Goal: Transaction & Acquisition: Purchase product/service

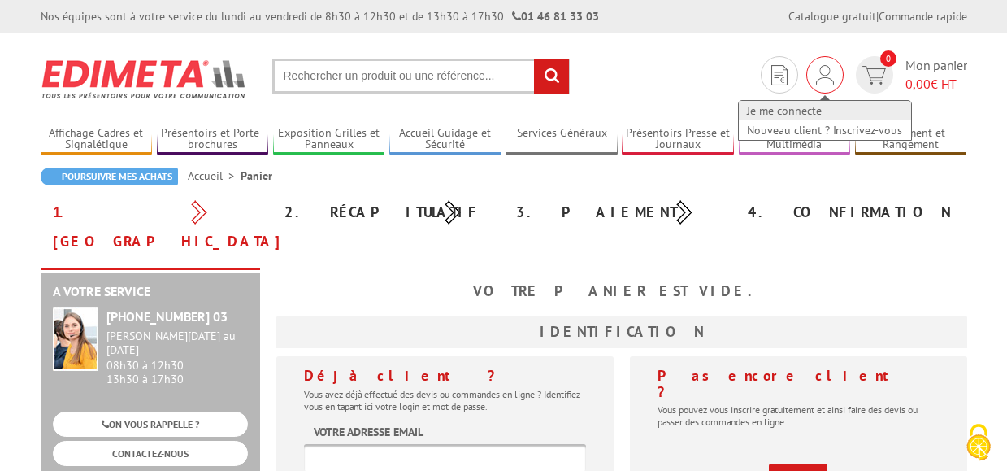
type input "[EMAIL_ADDRESS][DOMAIN_NAME]"
click at [803, 107] on link "Je me connecte" at bounding box center [825, 111] width 172 height 20
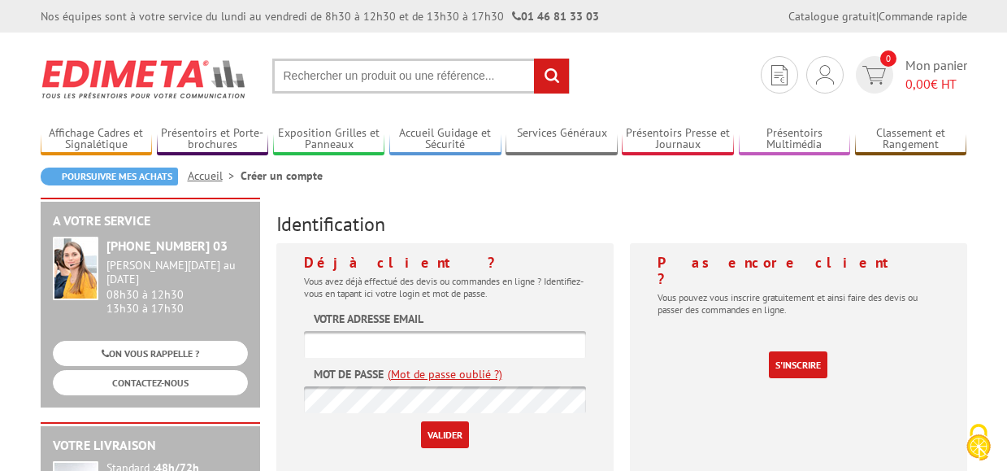
type input "[EMAIL_ADDRESS][DOMAIN_NAME]"
click at [440, 427] on input "Valider" at bounding box center [445, 434] width 48 height 27
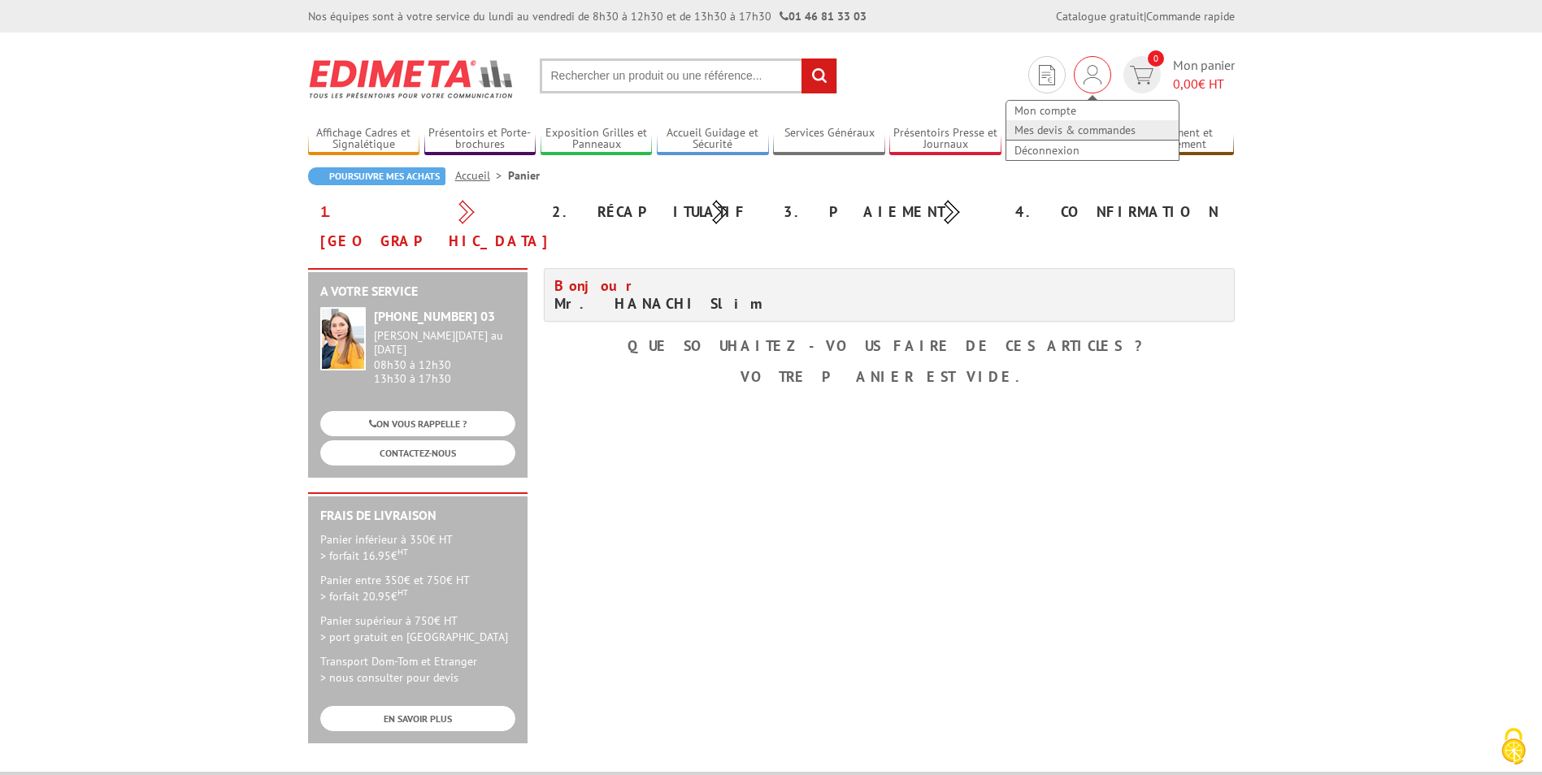
click at [1006, 130] on link "Mes devis & commandes" at bounding box center [1092, 130] width 172 height 20
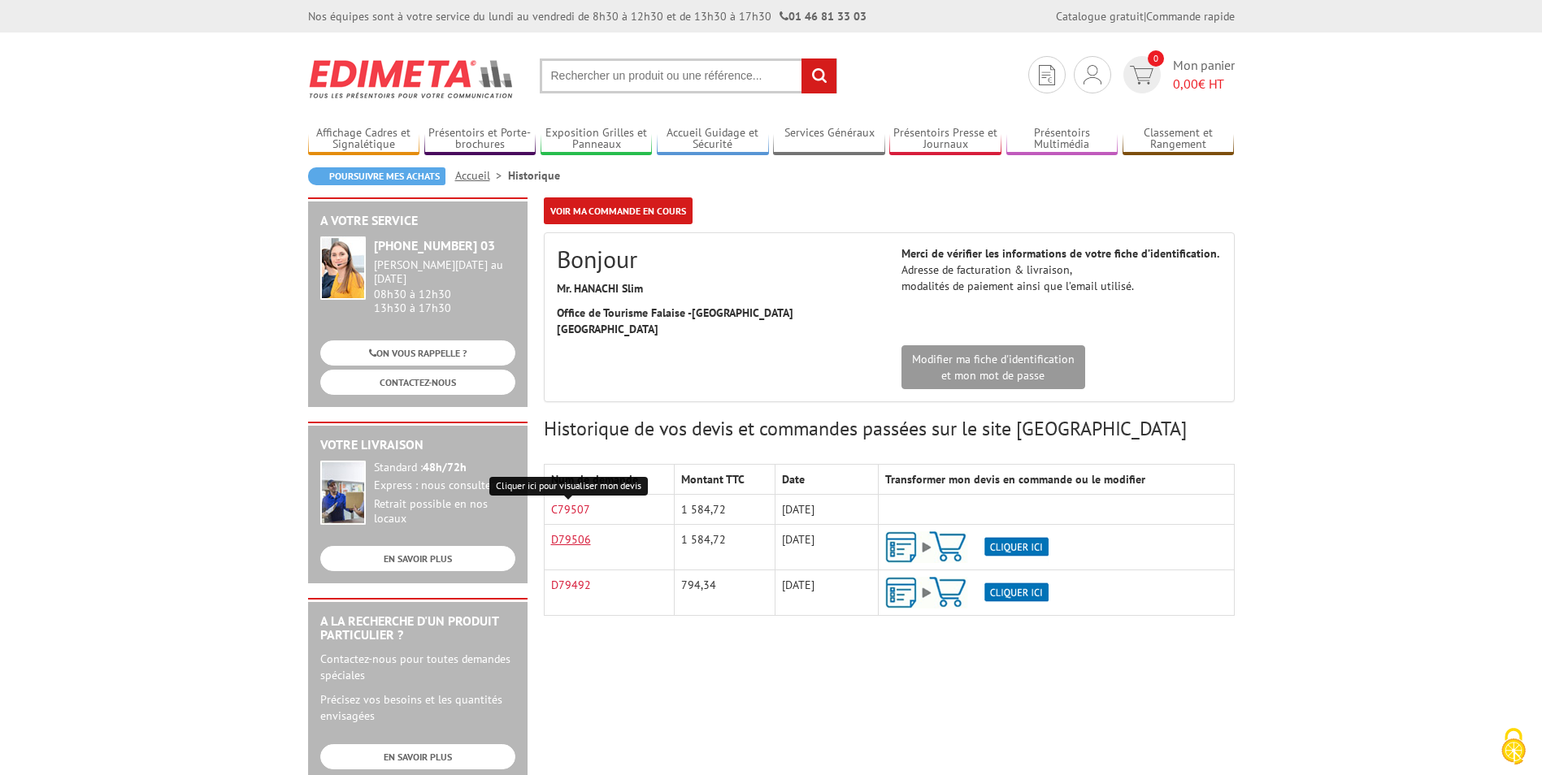
click at [570, 532] on link "D79506" at bounding box center [571, 539] width 40 height 15
click at [568, 502] on link "C79507" at bounding box center [570, 509] width 39 height 15
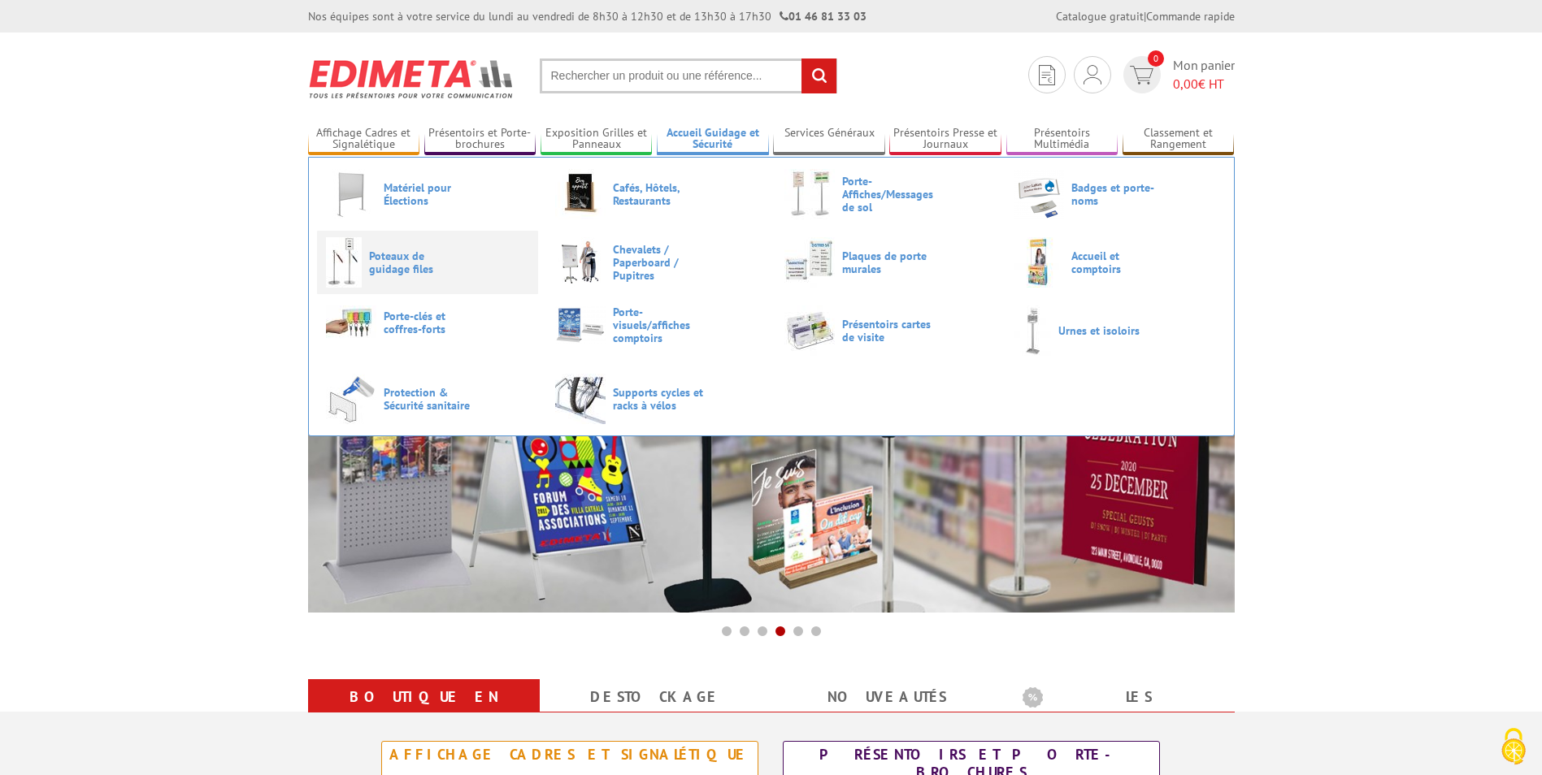
click at [370, 258] on span "Poteaux de guidage files" at bounding box center [418, 263] width 98 height 26
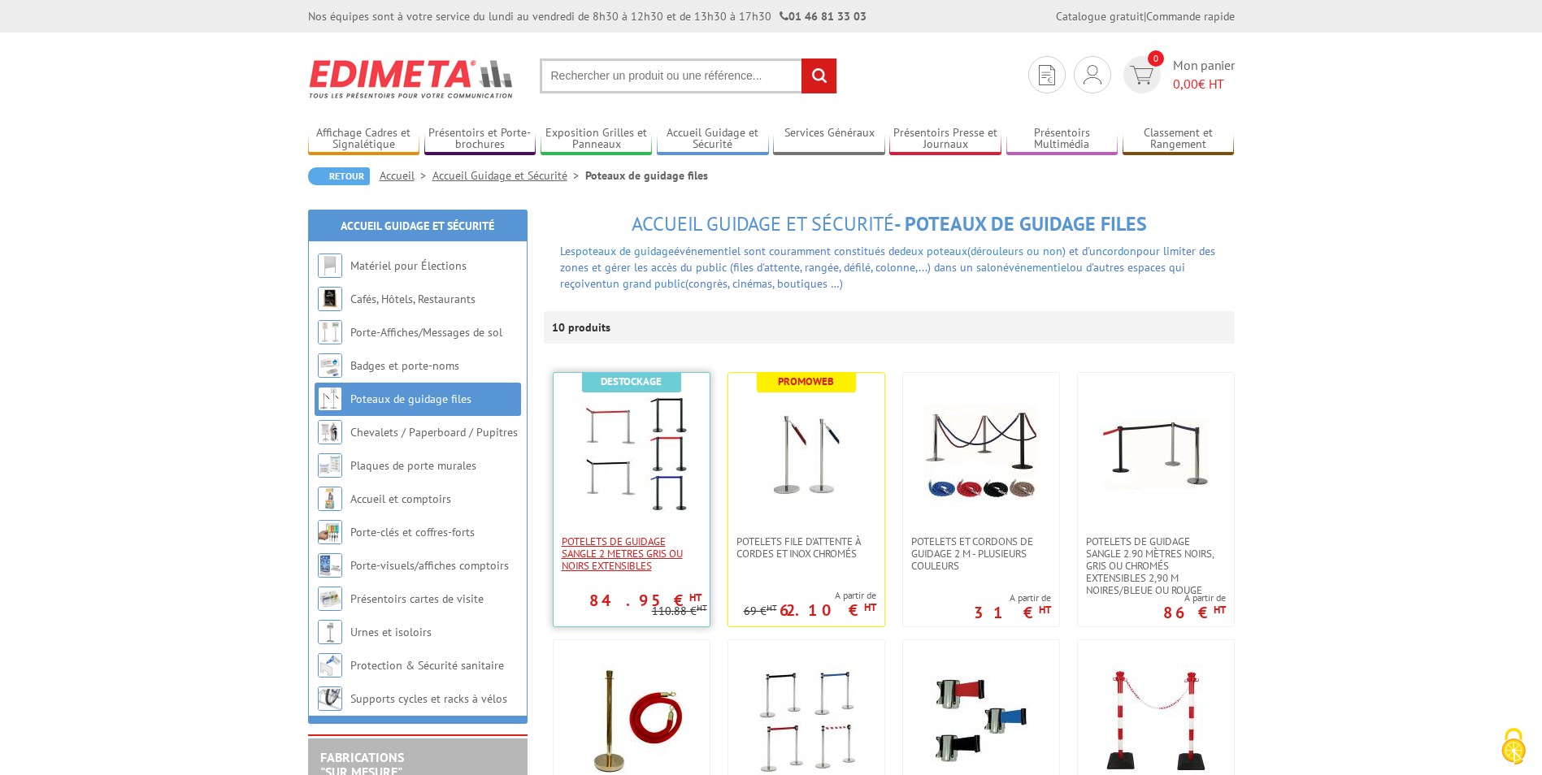
click at [595, 546] on span "POTELETS DE GUIDAGE SANGLE 2 METRES GRIS OU NOIRS EXTENSIBLEs" at bounding box center [632, 554] width 140 height 37
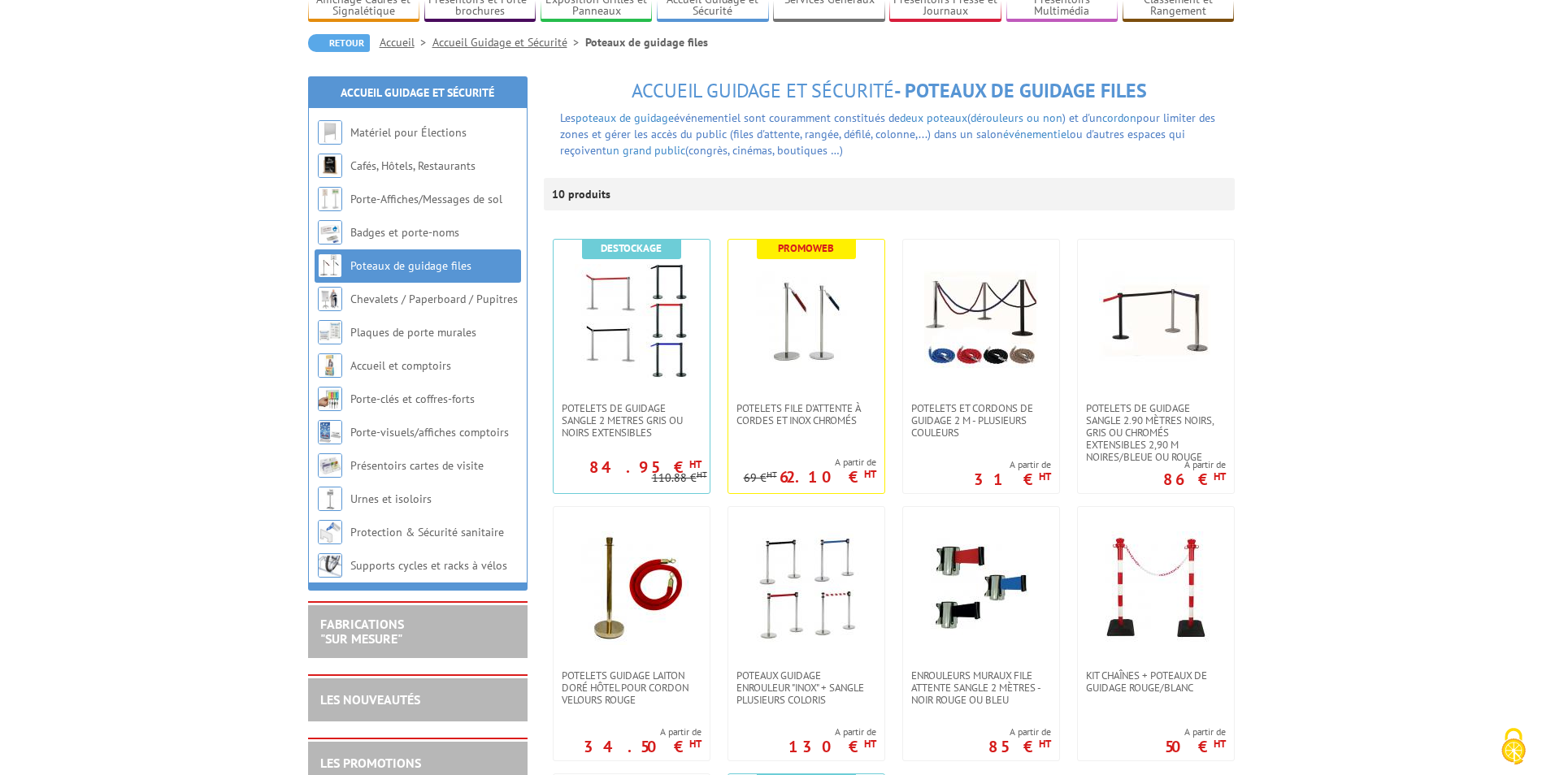
scroll to position [137, 0]
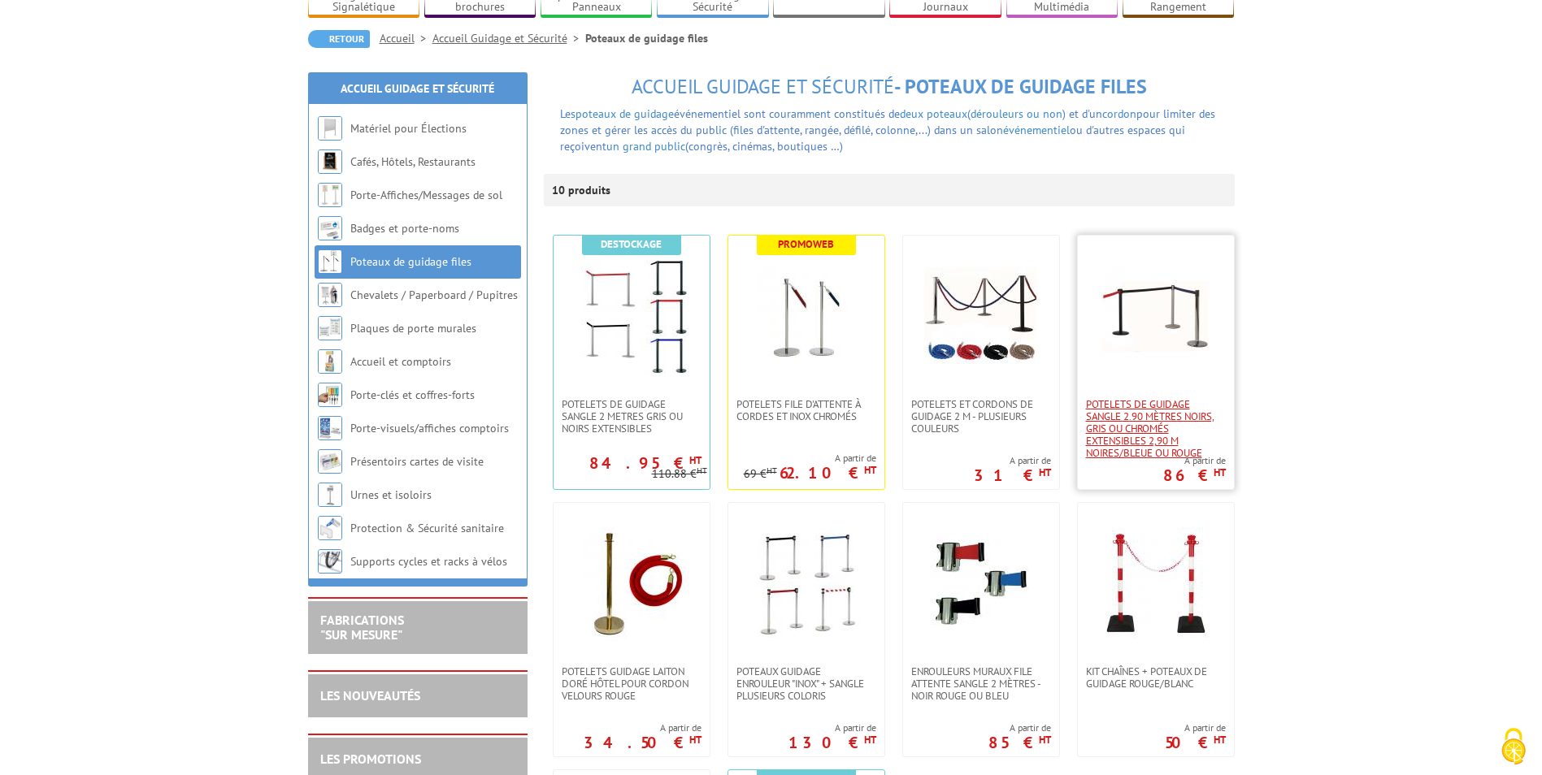
click at [1124, 435] on span "Potelets de guidage sangle 2.90 mètres noirs, gris ou chromés extensibles 2,90 …" at bounding box center [1156, 428] width 140 height 61
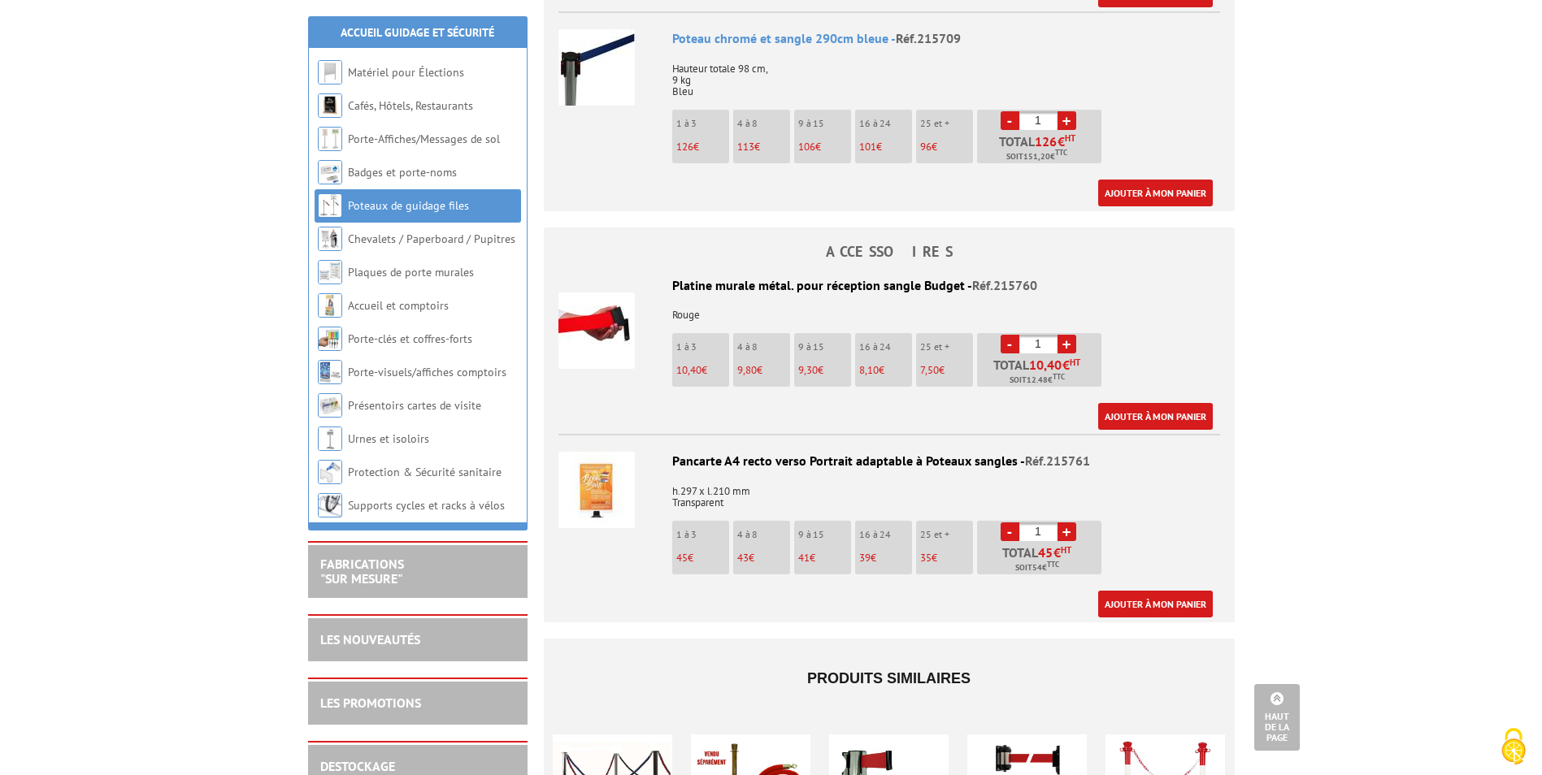
scroll to position [2269, 0]
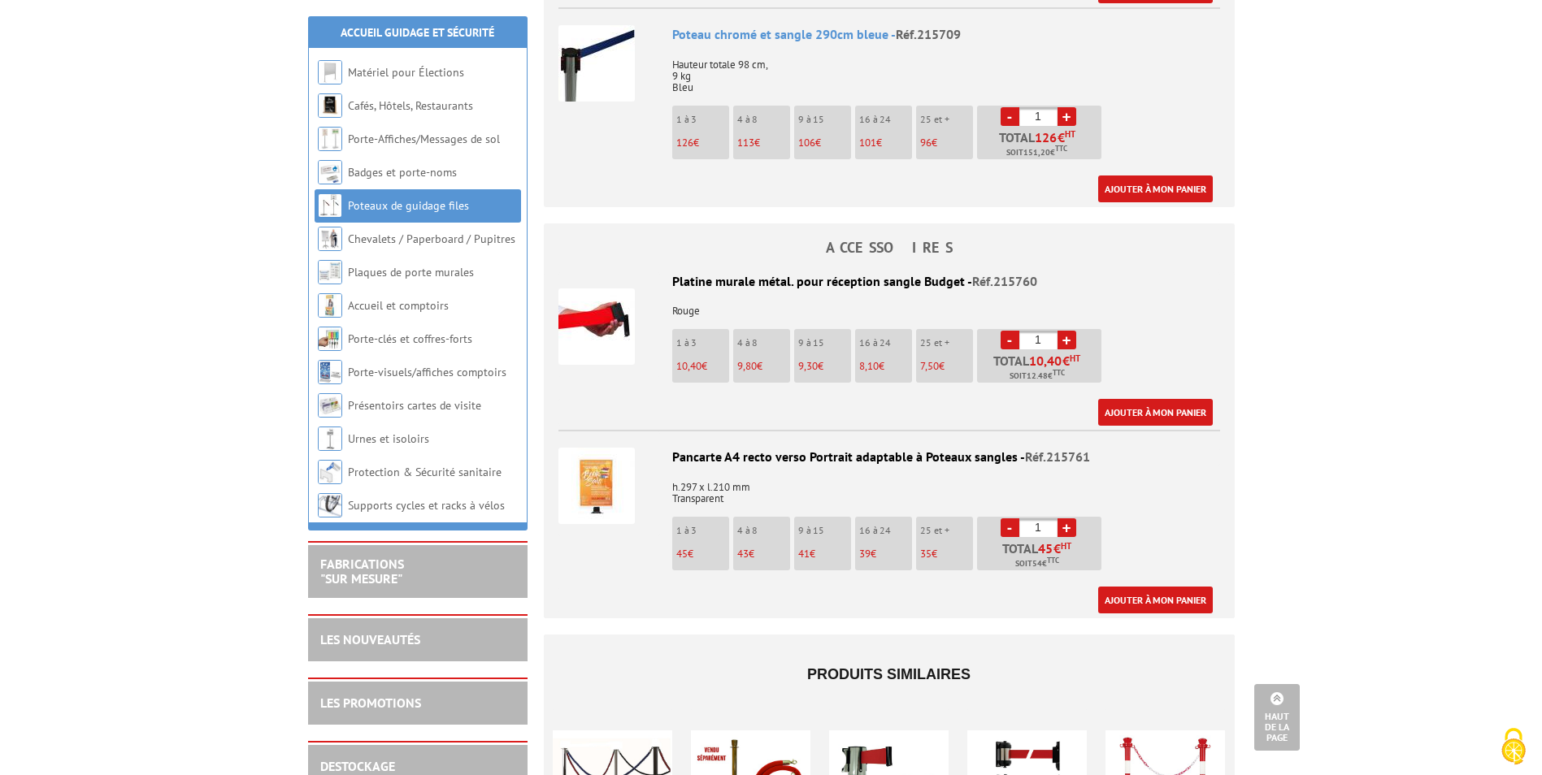
click at [587, 468] on img at bounding box center [596, 486] width 76 height 76
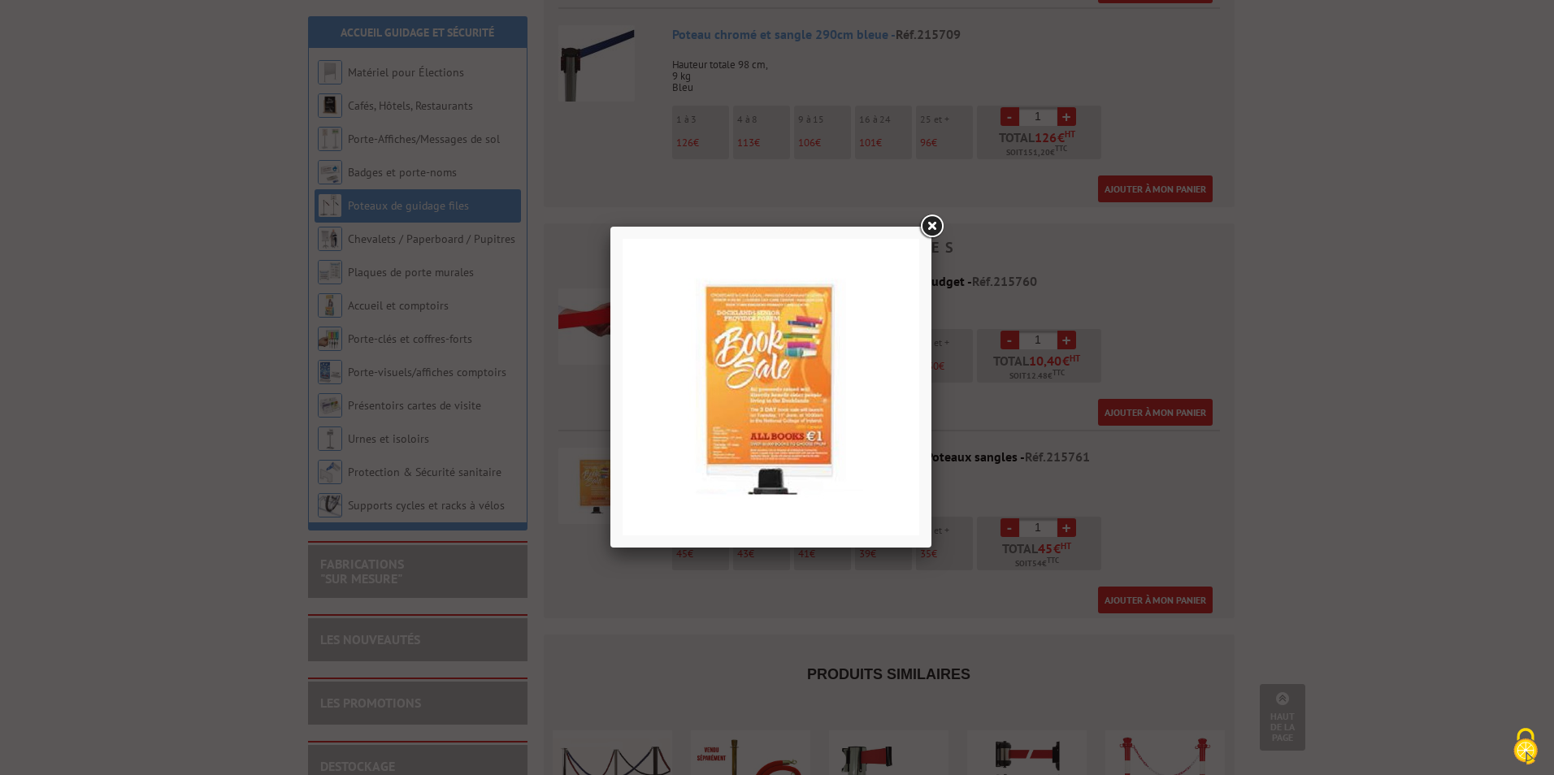
click at [928, 234] on link at bounding box center [931, 226] width 29 height 29
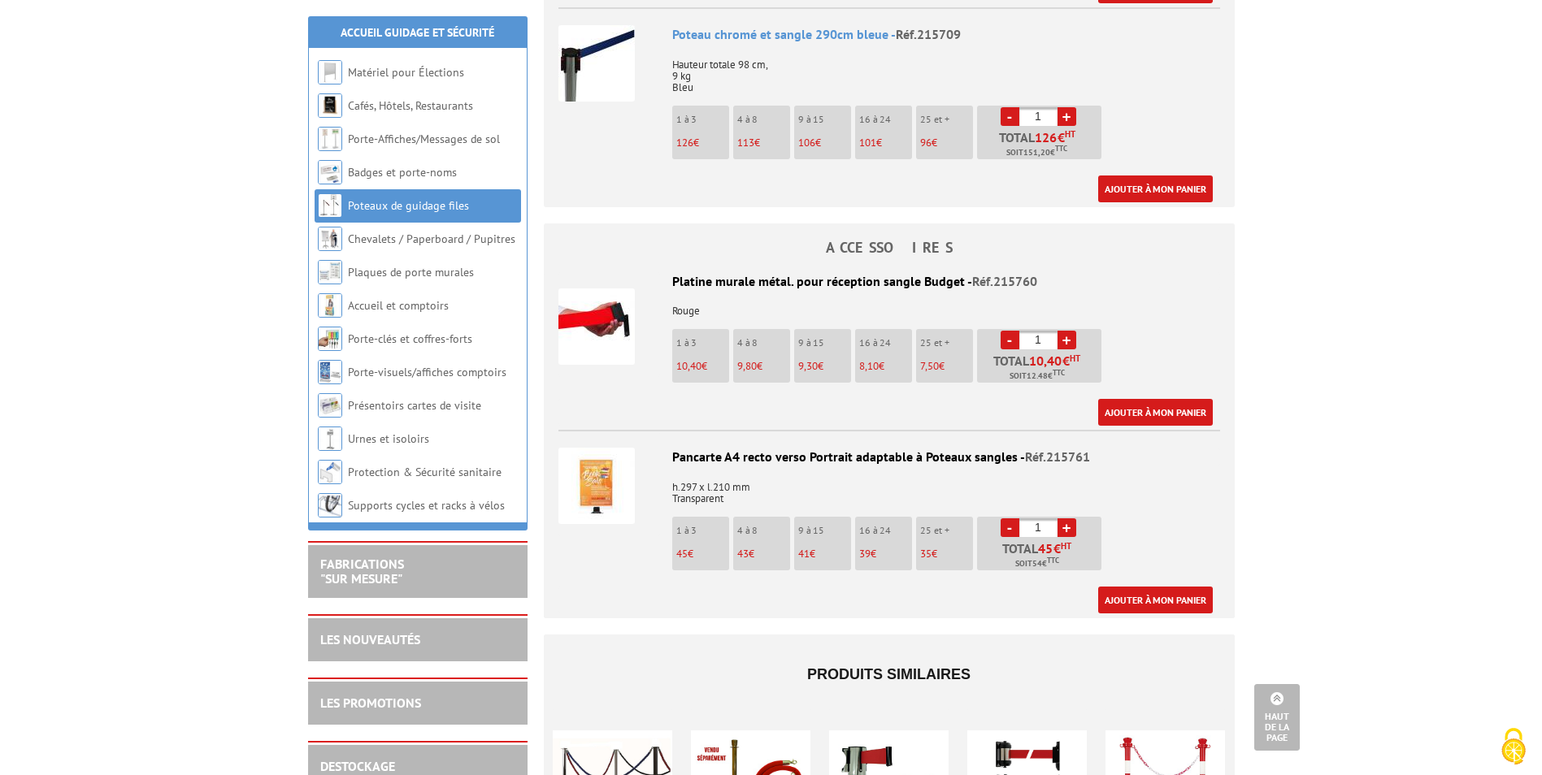
click at [594, 38] on img at bounding box center [596, 63] width 76 height 76
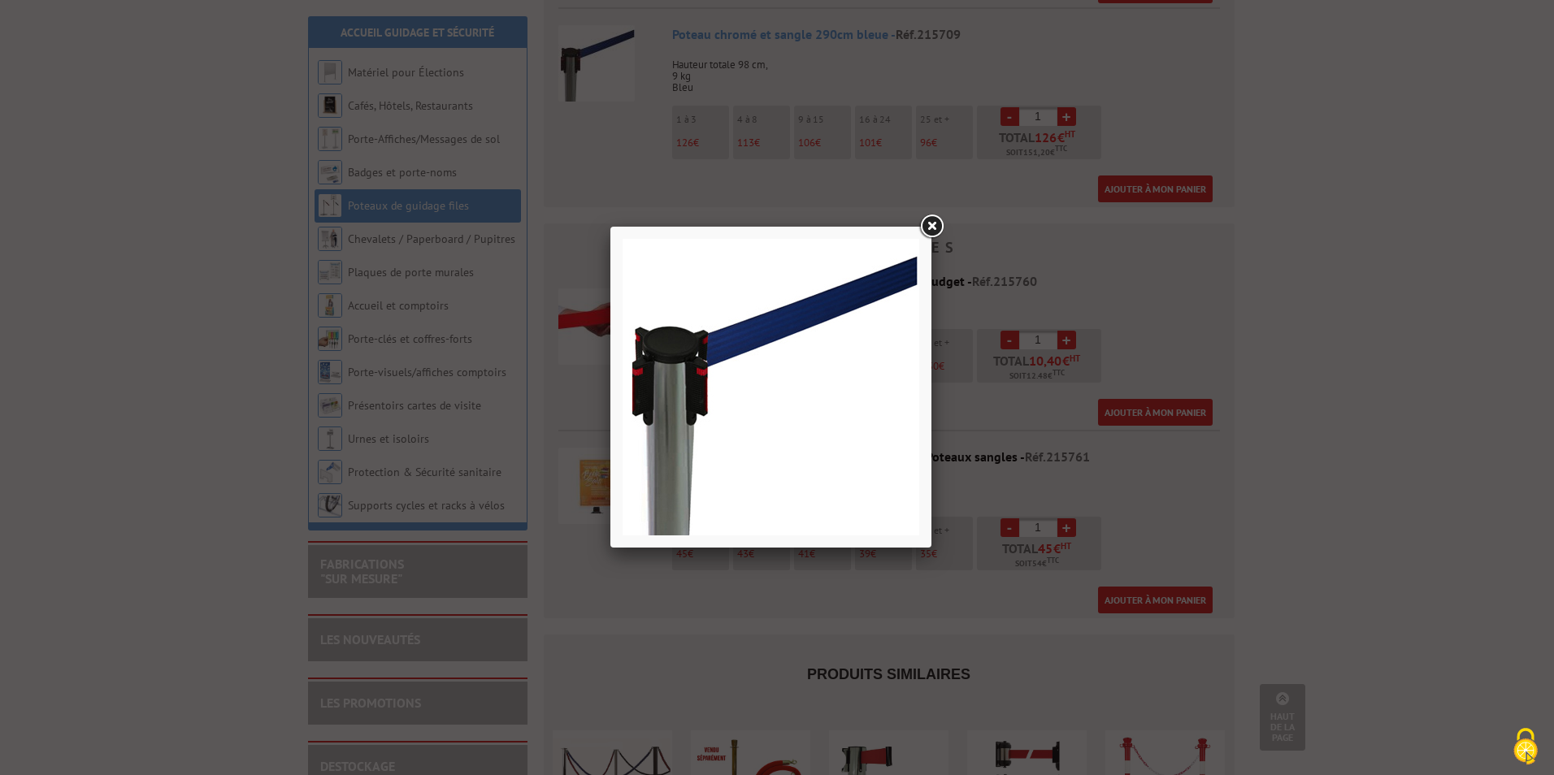
click at [926, 230] on link at bounding box center [931, 226] width 29 height 29
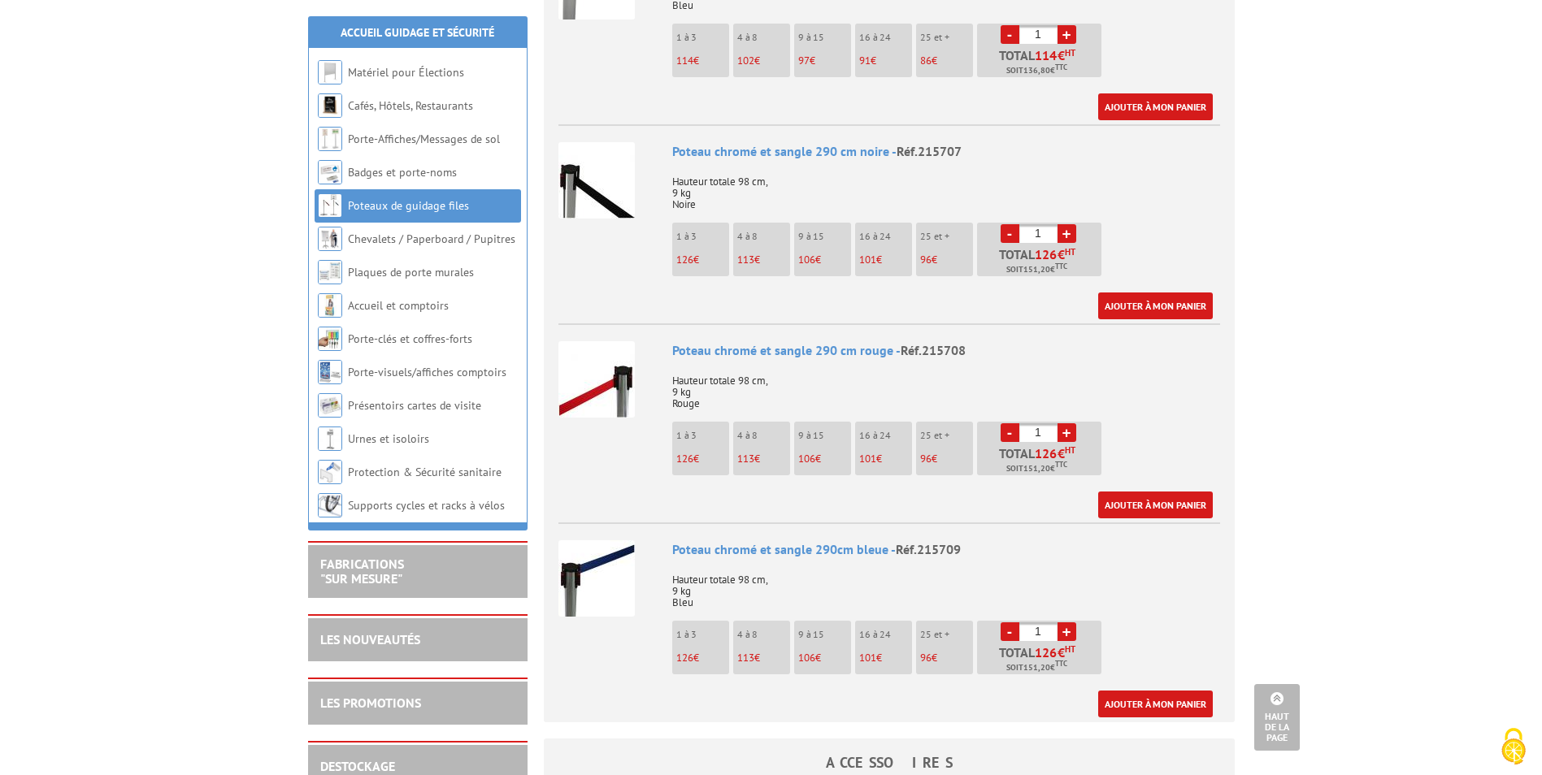
scroll to position [1664, 0]
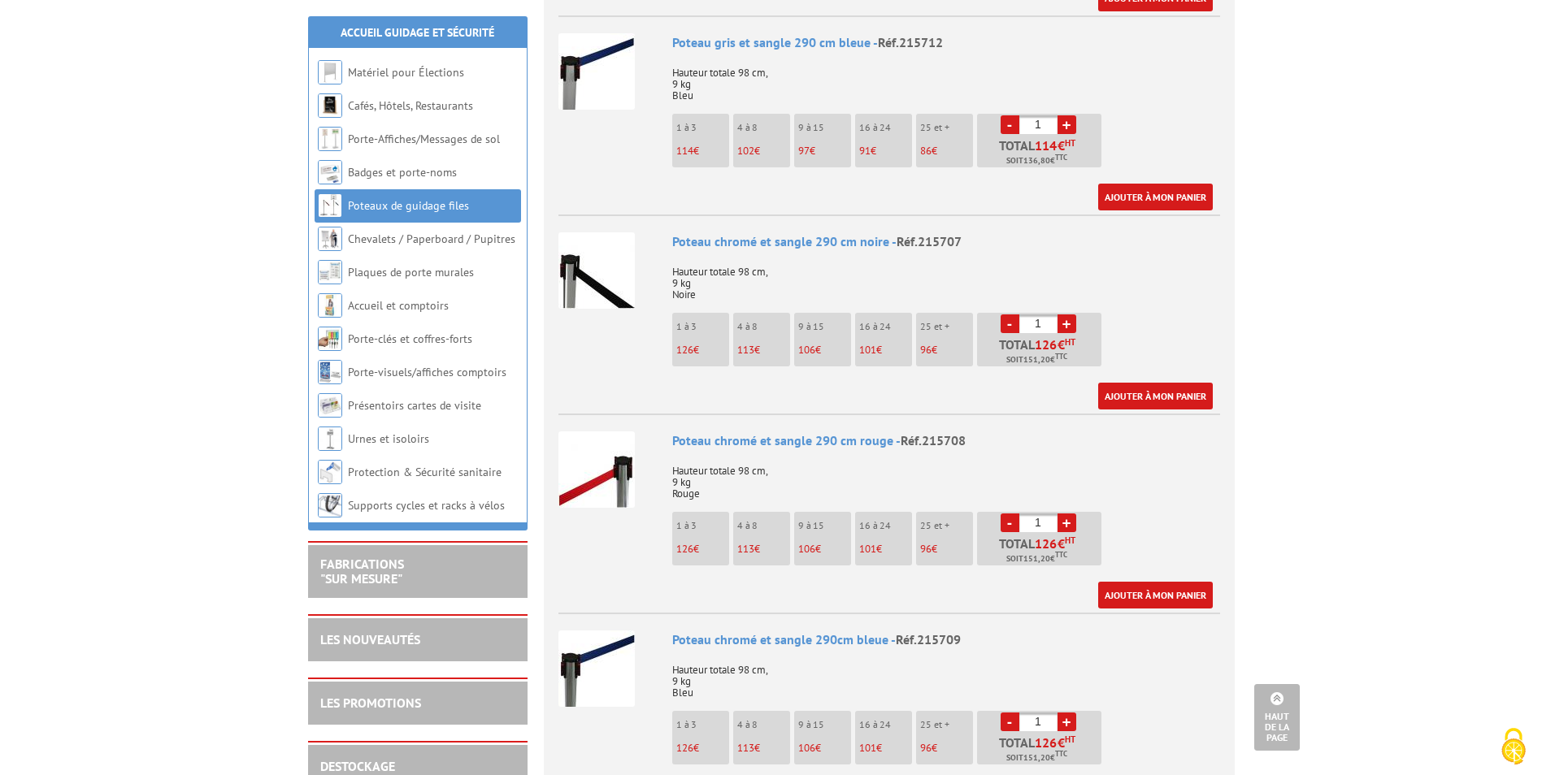
drag, startPoint x: 1530, startPoint y: 344, endPoint x: 1530, endPoint y: 252, distance: 91.8
click at [1530, 252] on body "Nos équipes sont à votre service du lundi au vendredi de 8h30 à 12h30 et de 13h…" at bounding box center [771, 389] width 1542 height 4106
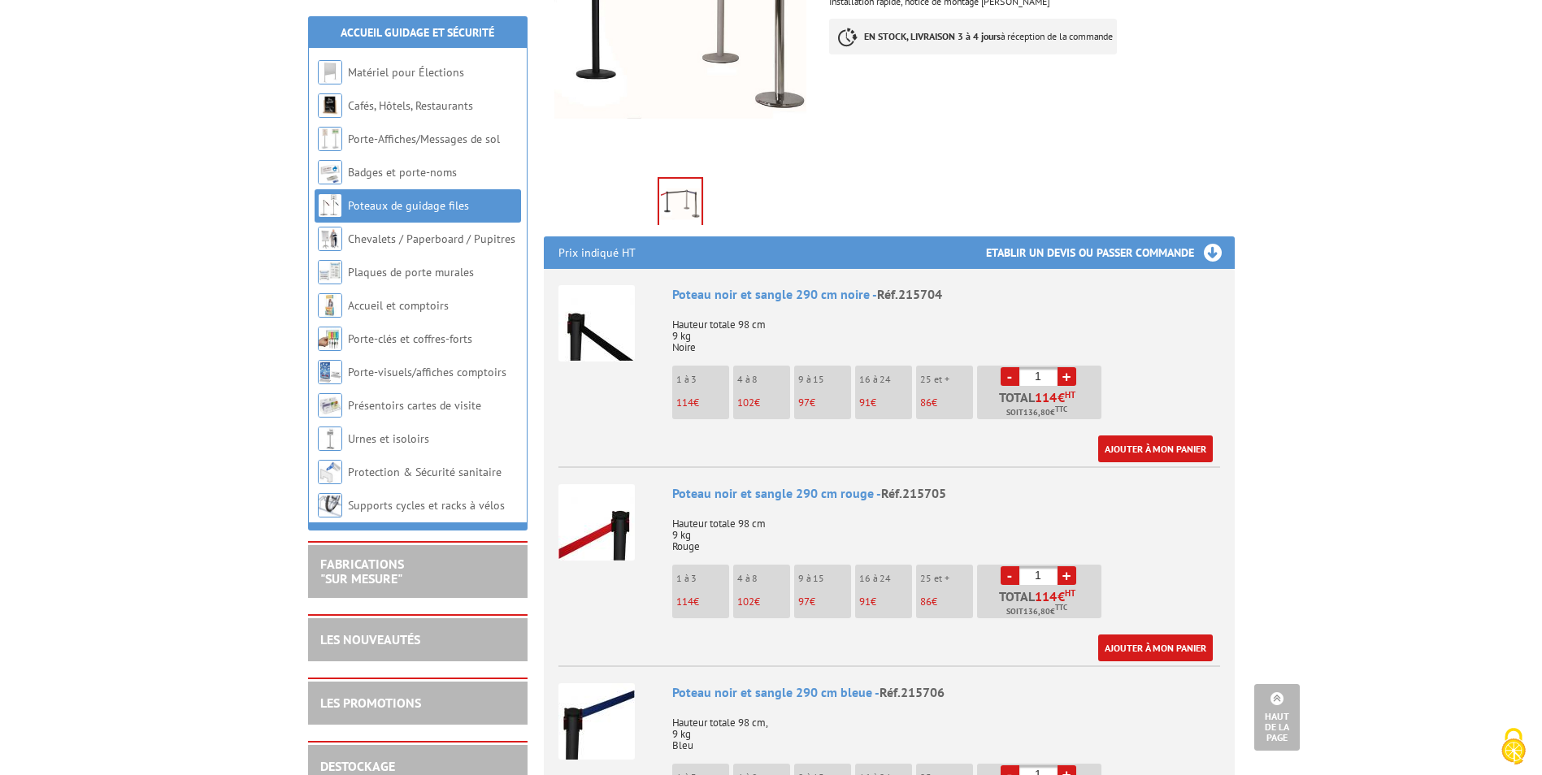
scroll to position [413, 0]
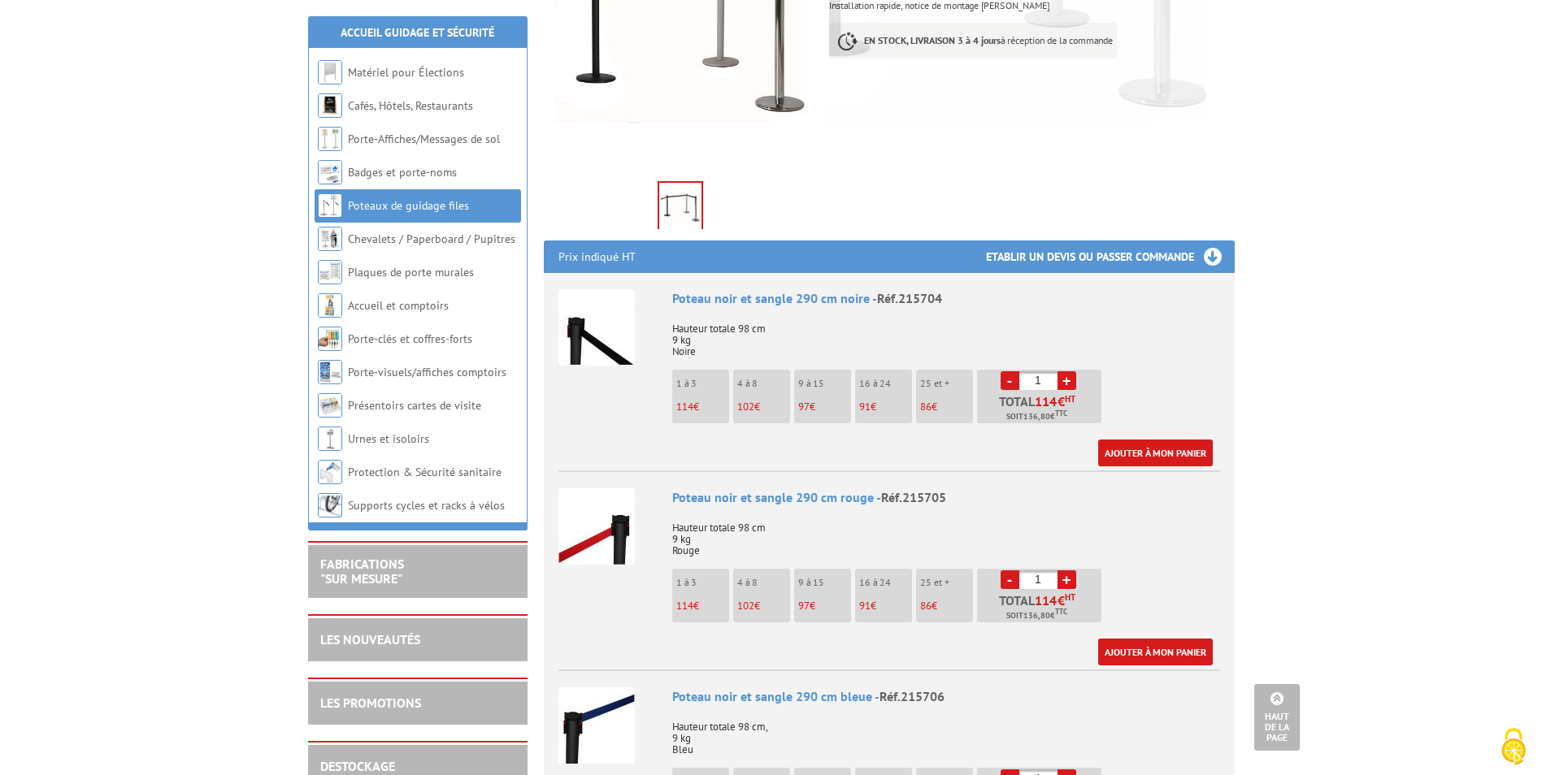
click at [670, 183] on img at bounding box center [680, 208] width 42 height 50
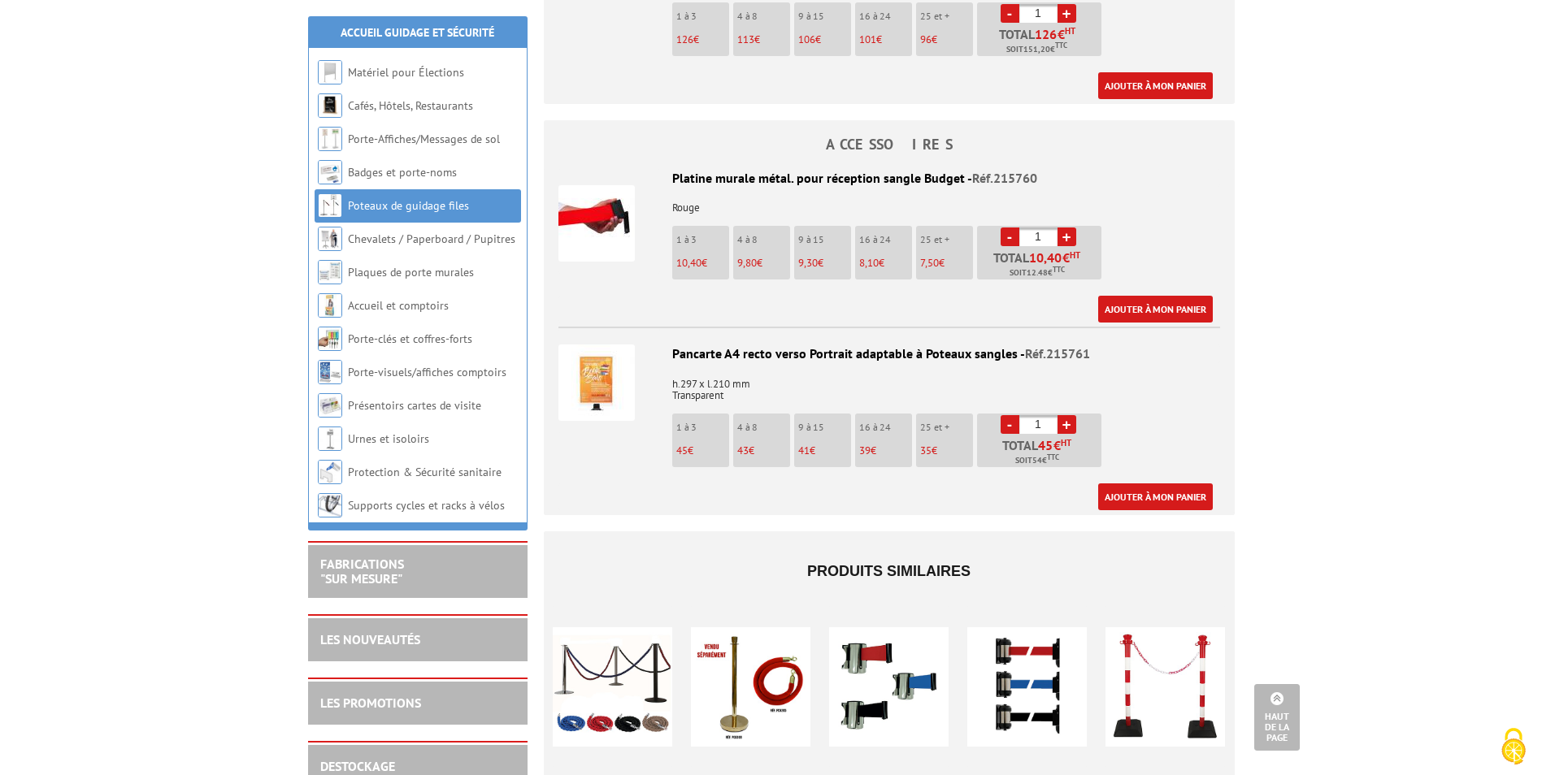
scroll to position [2377, 0]
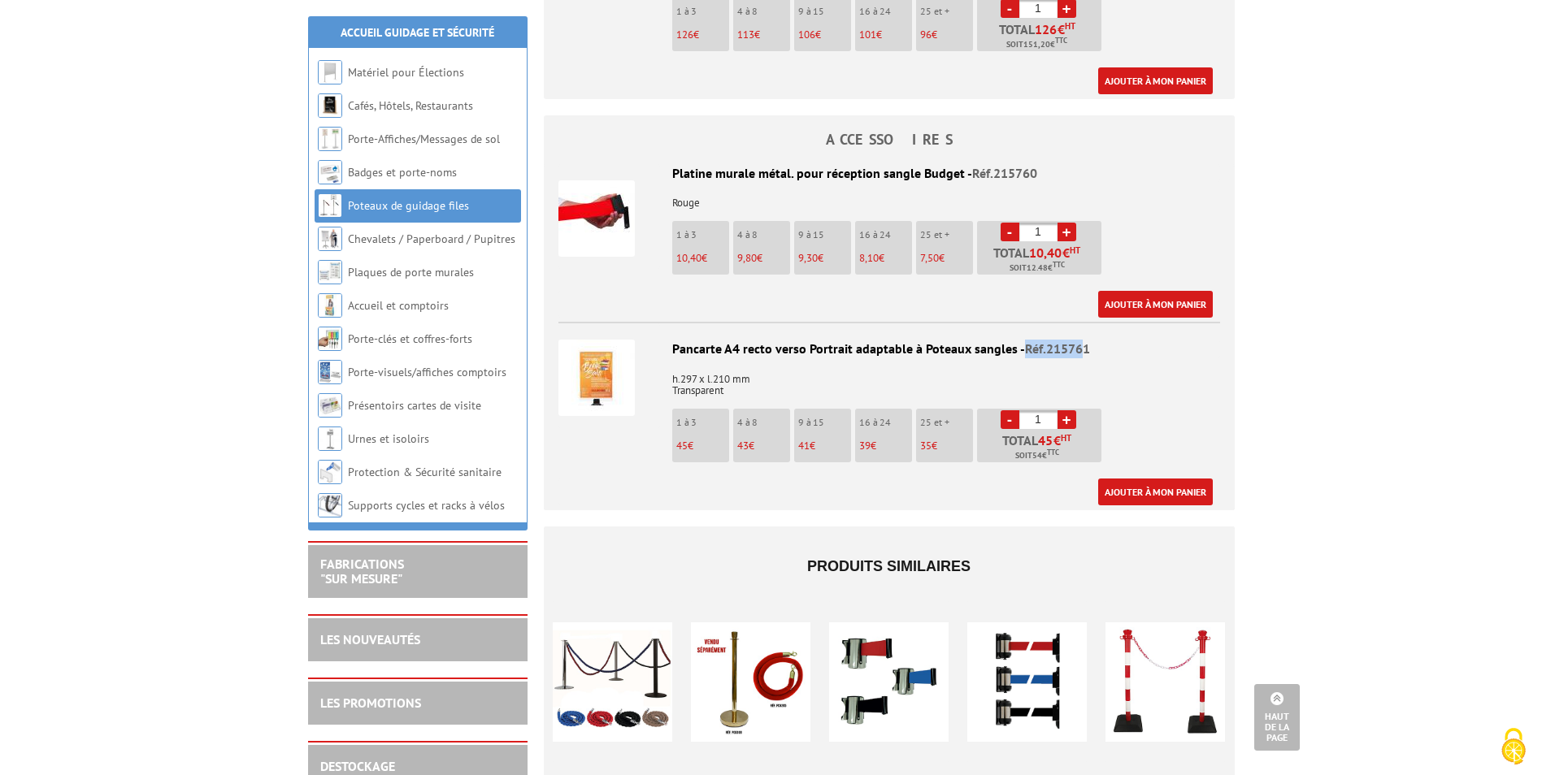
drag, startPoint x: 1081, startPoint y: 329, endPoint x: 1020, endPoint y: 323, distance: 61.2
click at [1025, 341] on span "Réf.215761" at bounding box center [1057, 349] width 65 height 16
drag, startPoint x: 1020, startPoint y: 323, endPoint x: 1100, endPoint y: 320, distance: 80.5
click at [1100, 340] on div "Pancarte A4 recto verso Portrait adaptable à Poteaux sangles - Réf.215761" at bounding box center [889, 349] width 662 height 19
drag, startPoint x: 1083, startPoint y: 325, endPoint x: 1022, endPoint y: 325, distance: 61.0
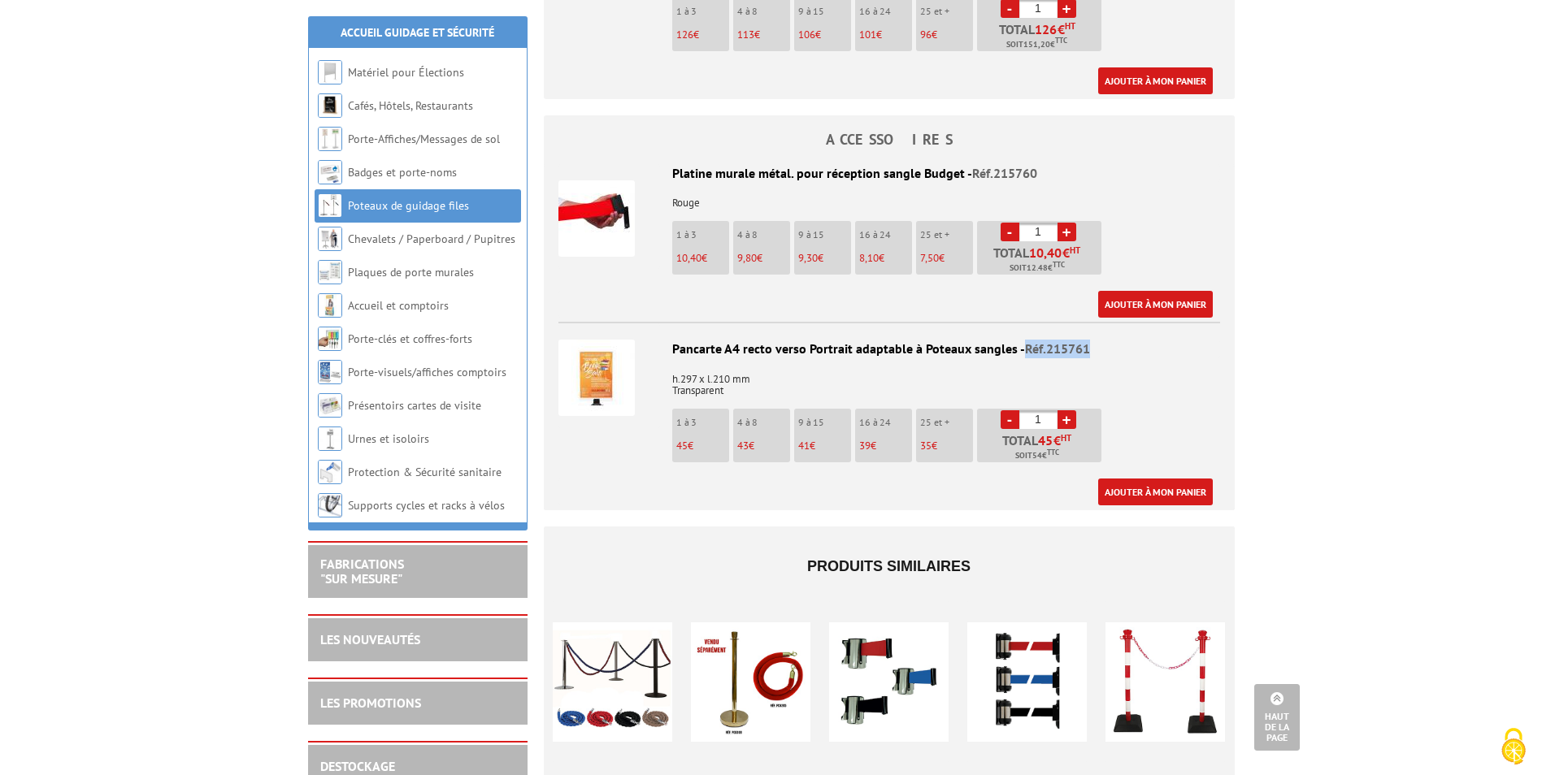
click at [1025, 341] on span "Réf.215761" at bounding box center [1057, 349] width 65 height 16
copy span "Réf.215761"
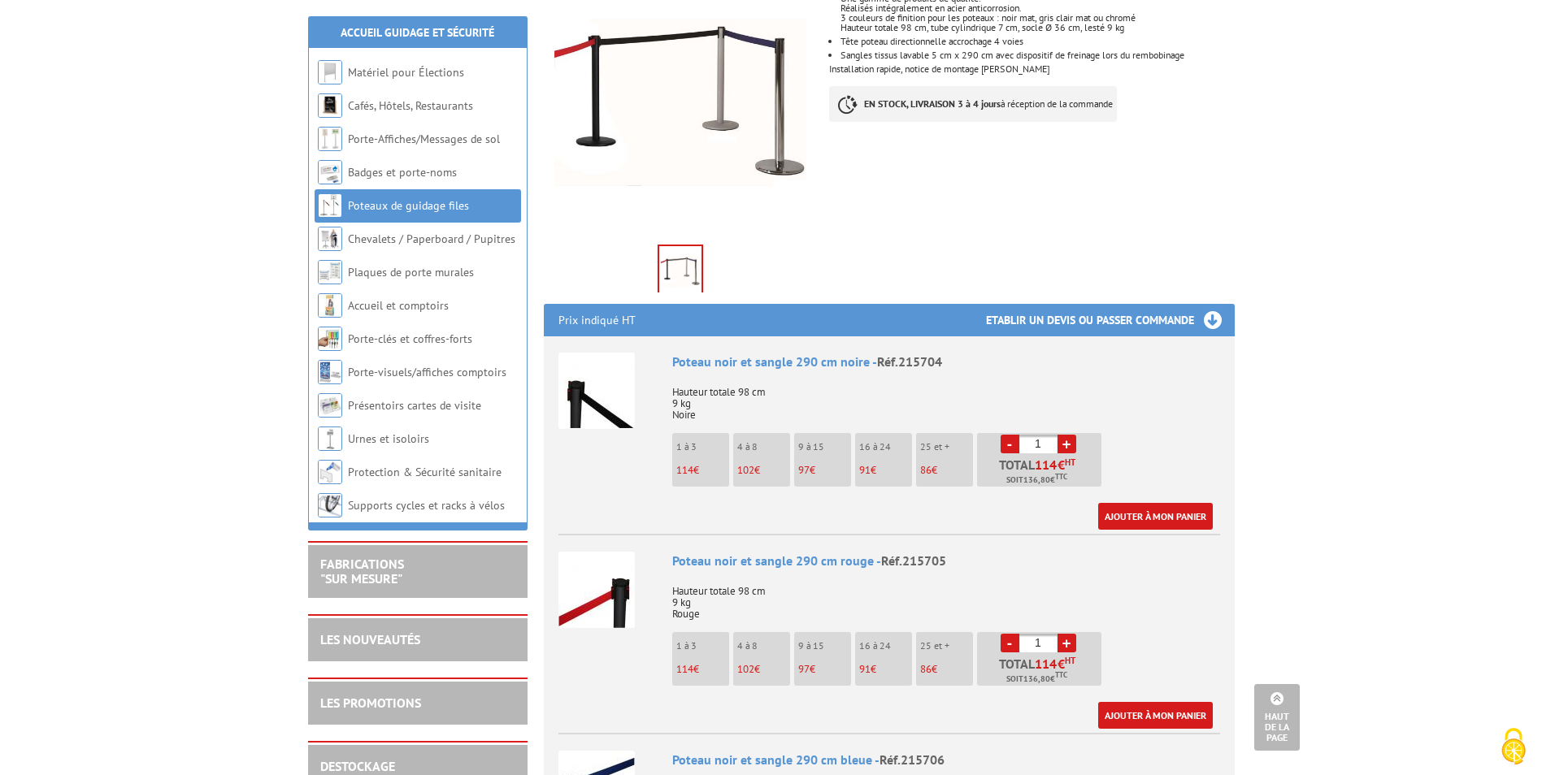
scroll to position [0, 0]
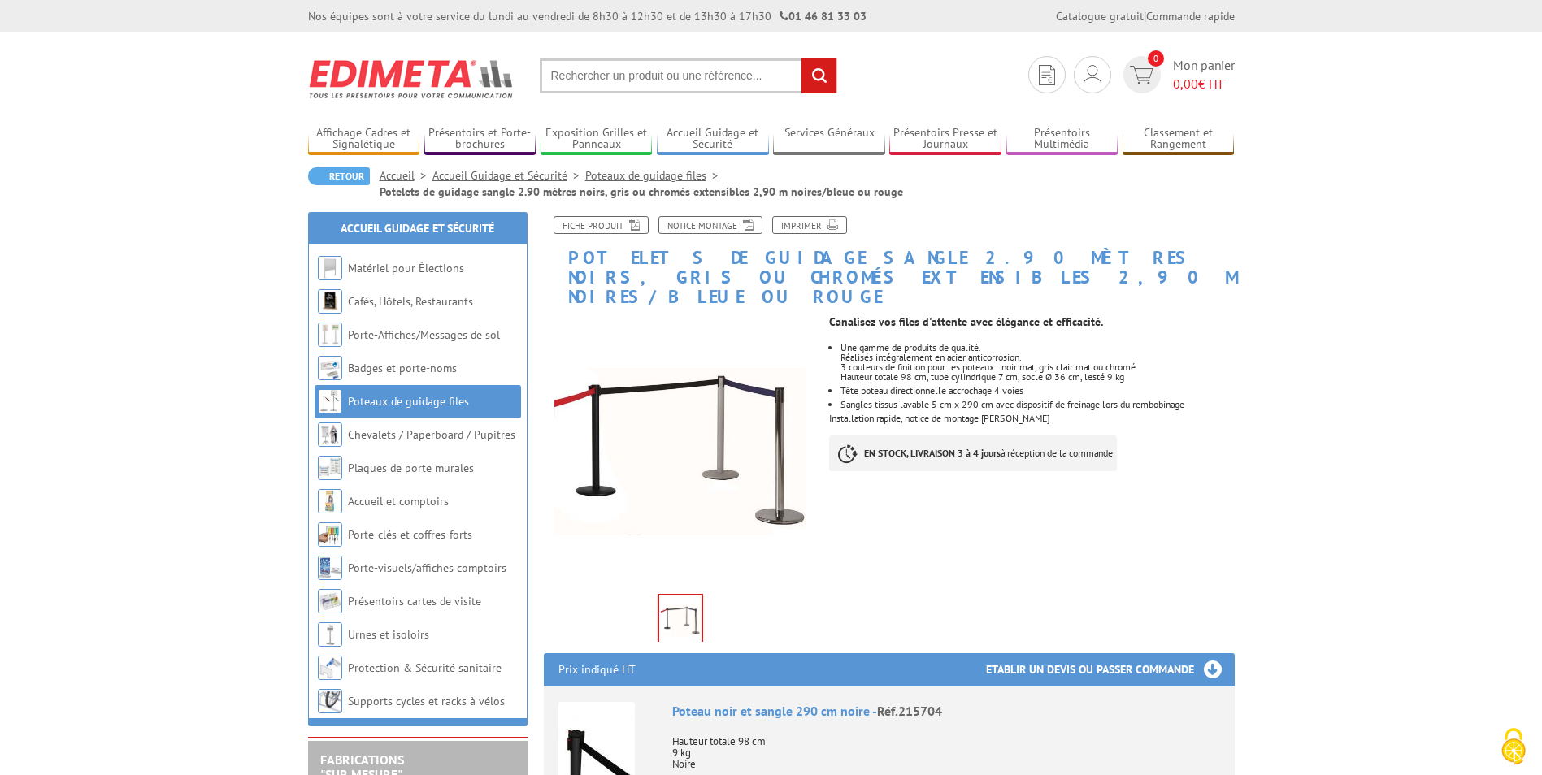
click at [692, 79] on input "text" at bounding box center [688, 76] width 297 height 35
paste input "Réf.215761"
type input "Réf.215761"
click at [801, 59] on input "rechercher" at bounding box center [818, 76] width 35 height 35
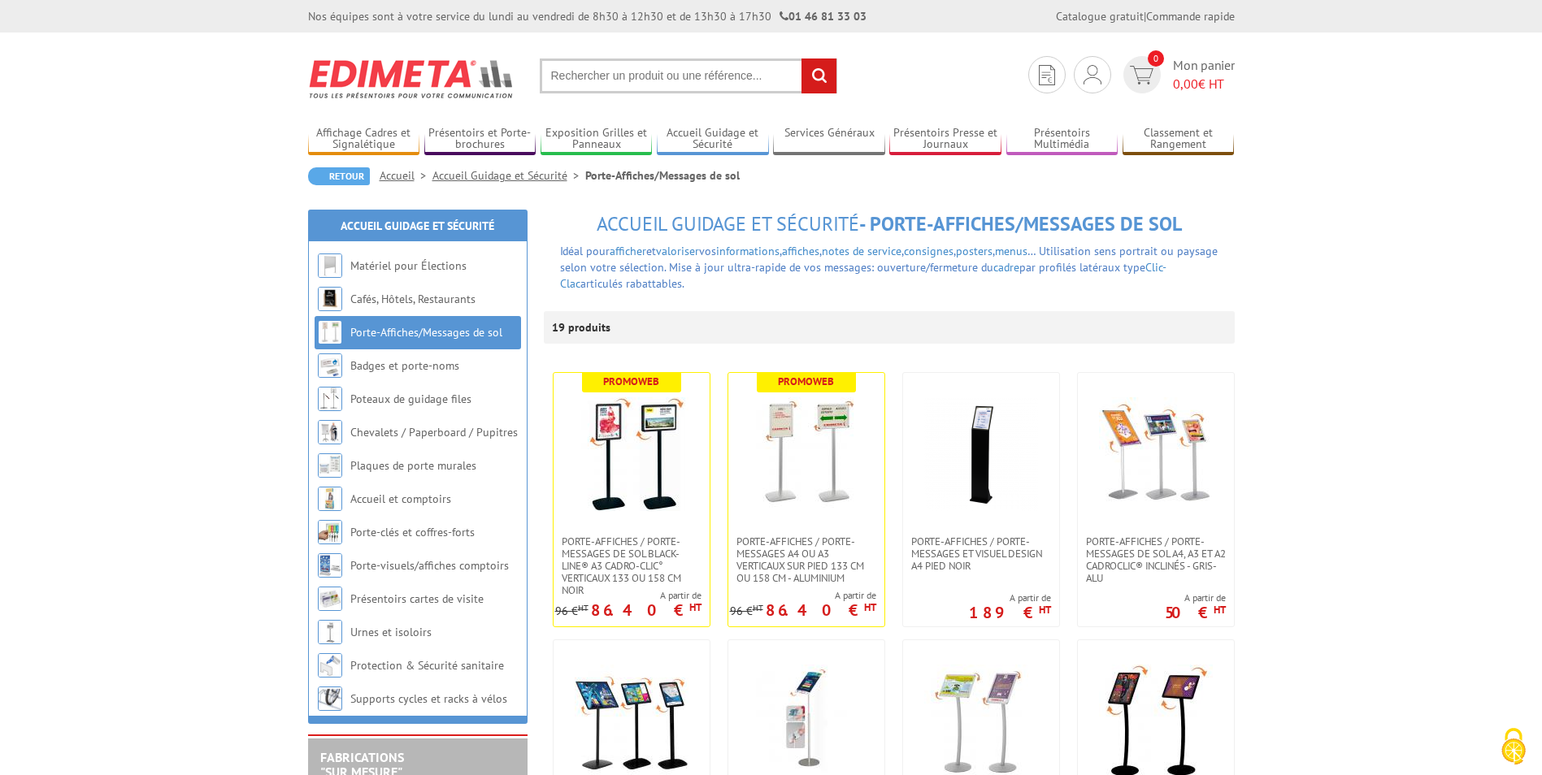
click at [718, 79] on input "text" at bounding box center [688, 76] width 297 height 35
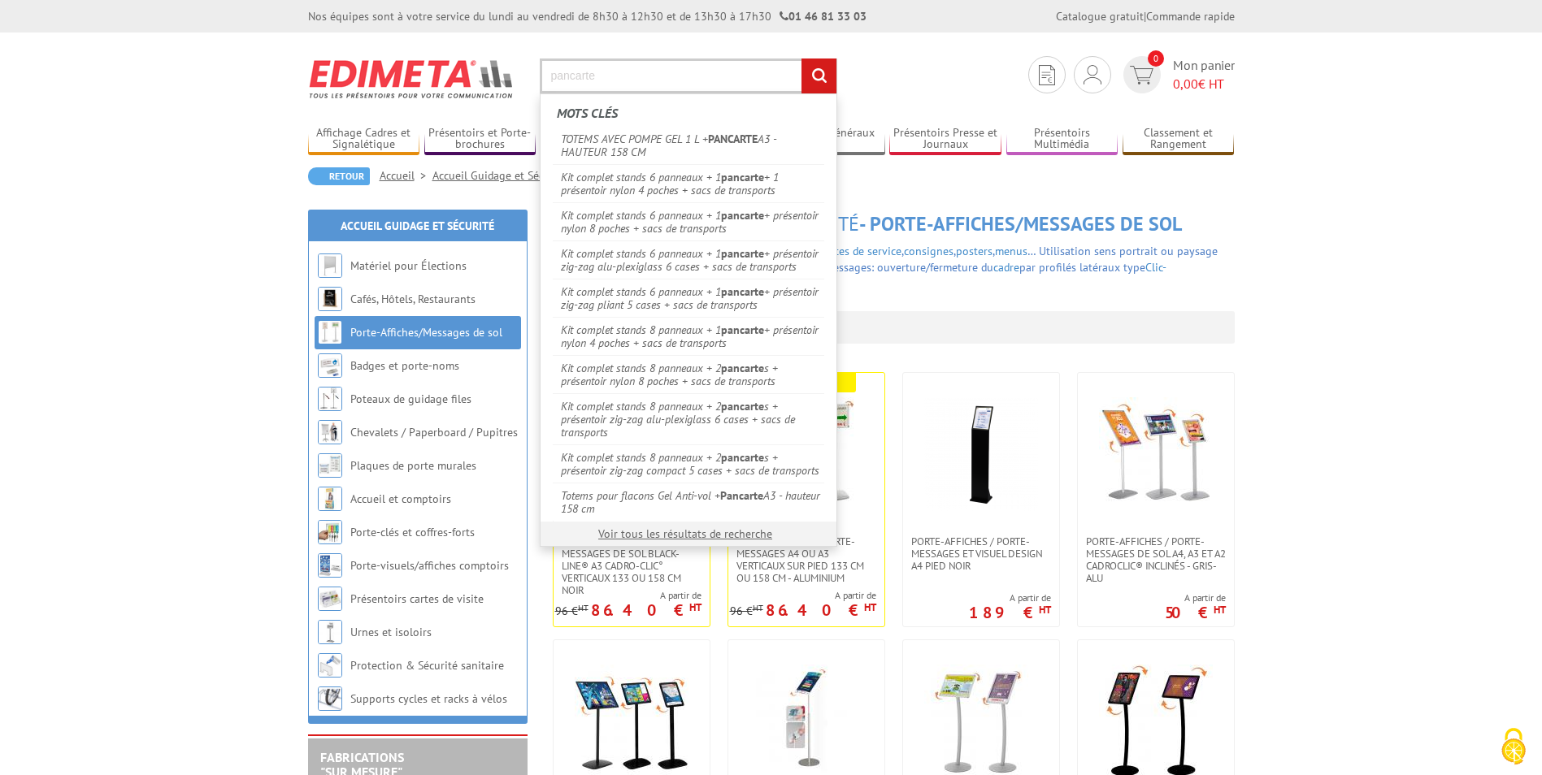
type input "pancarte"
click at [801, 59] on input "rechercher" at bounding box center [818, 76] width 35 height 35
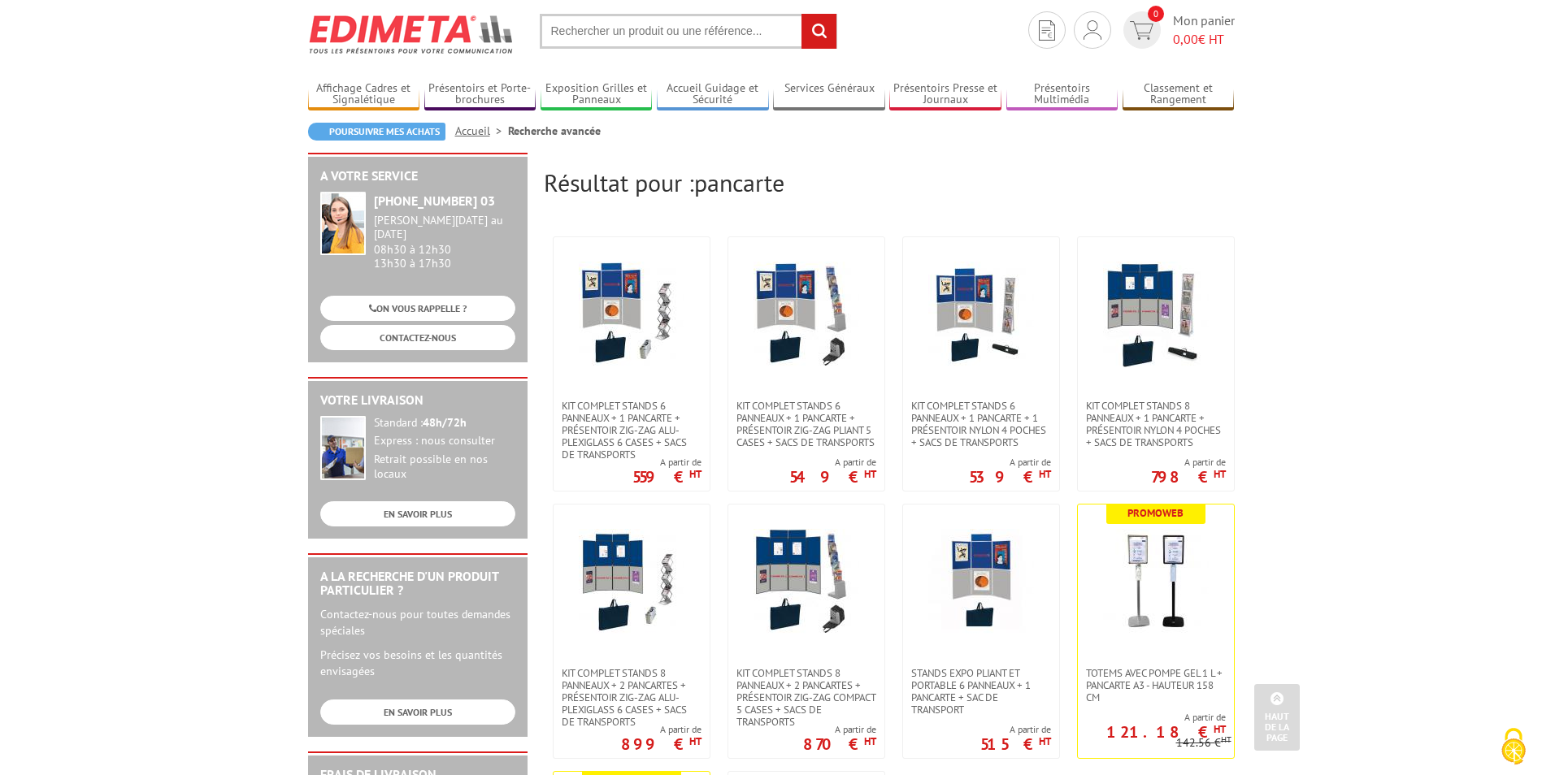
scroll to position [6, 0]
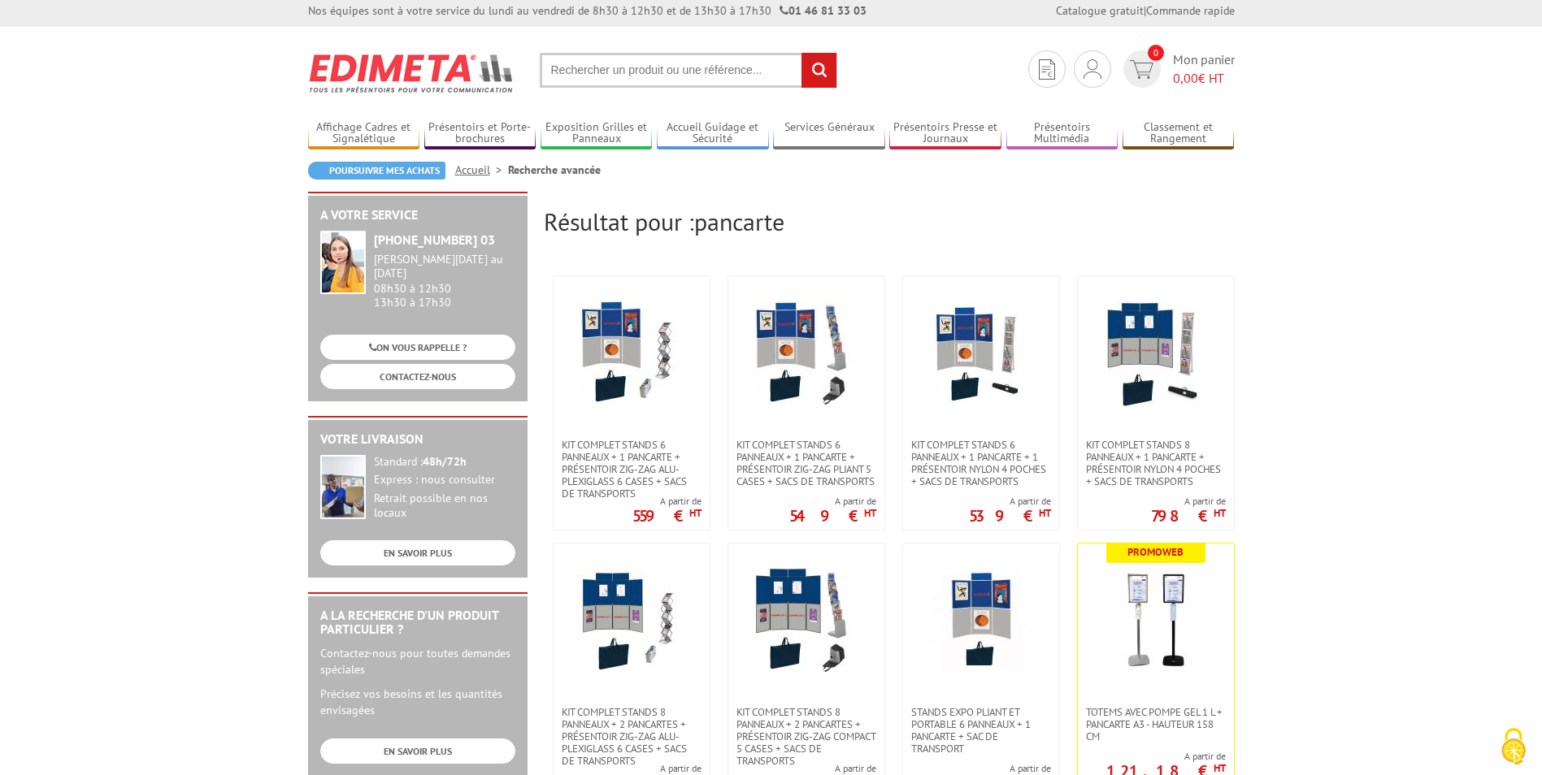
click at [755, 83] on input "text" at bounding box center [688, 70] width 297 height 35
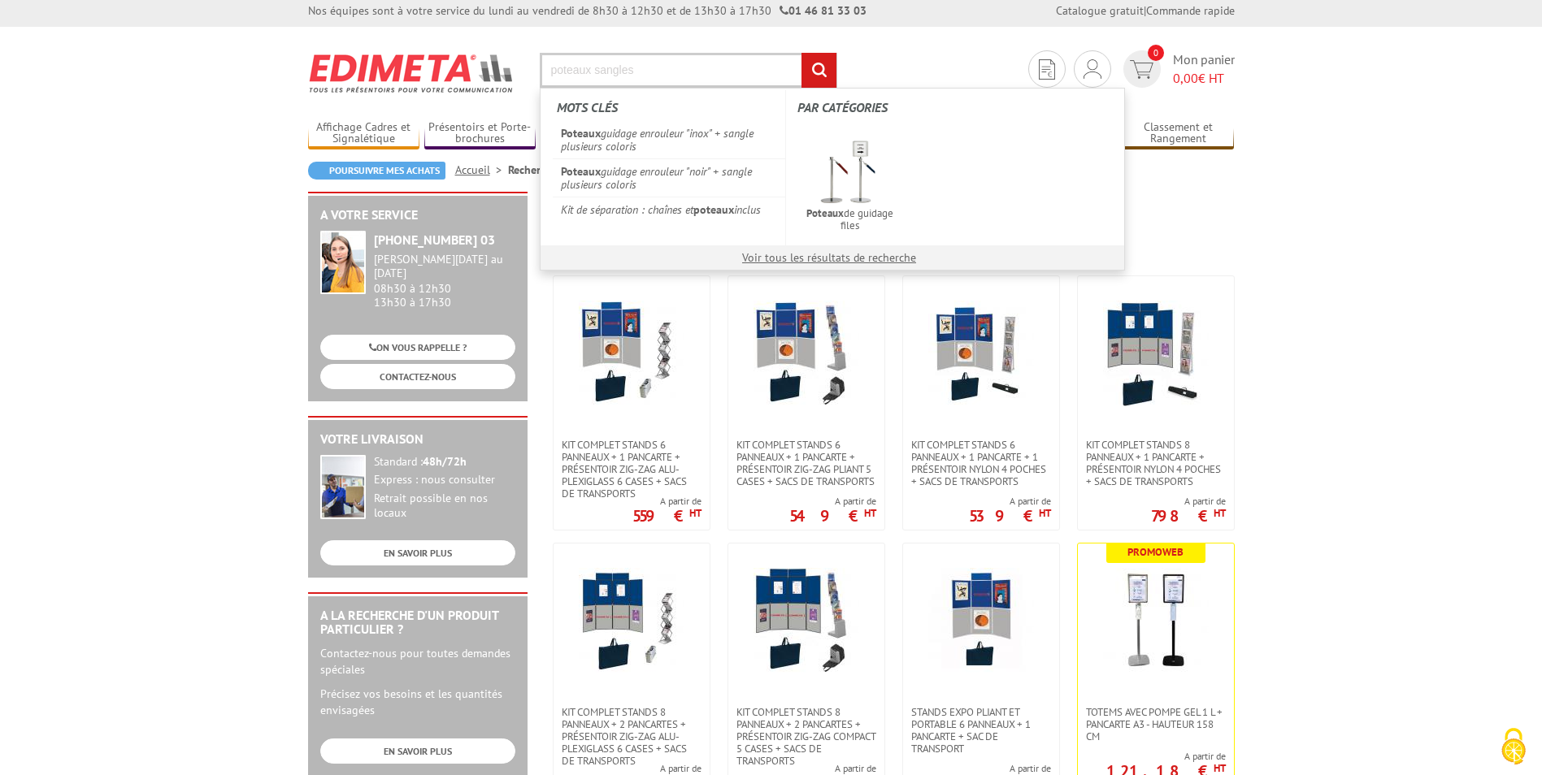
type input "poteaux sangles"
click at [801, 53] on input "rechercher" at bounding box center [818, 70] width 35 height 35
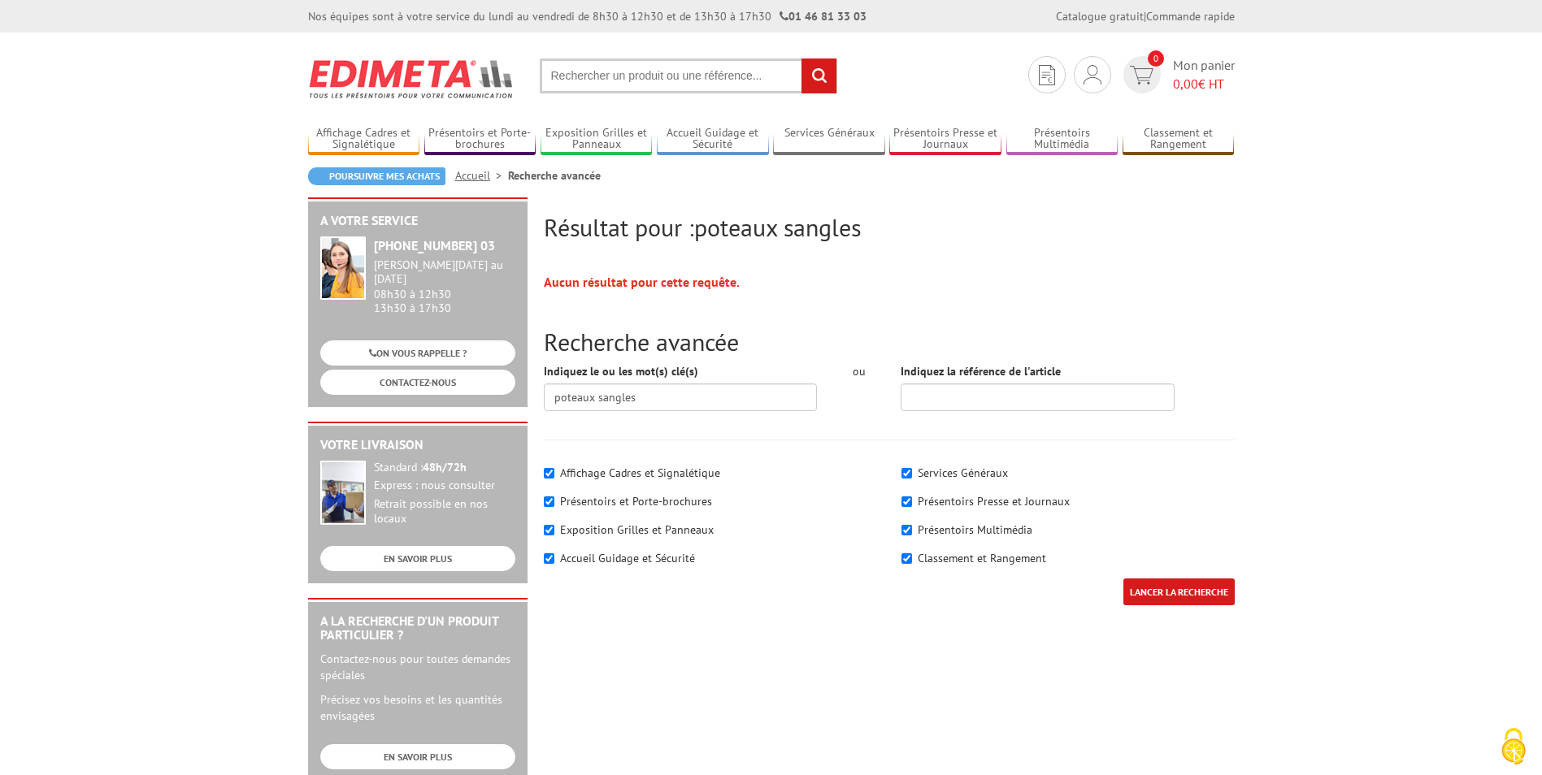
click at [671, 75] on input "text" at bounding box center [688, 76] width 297 height 35
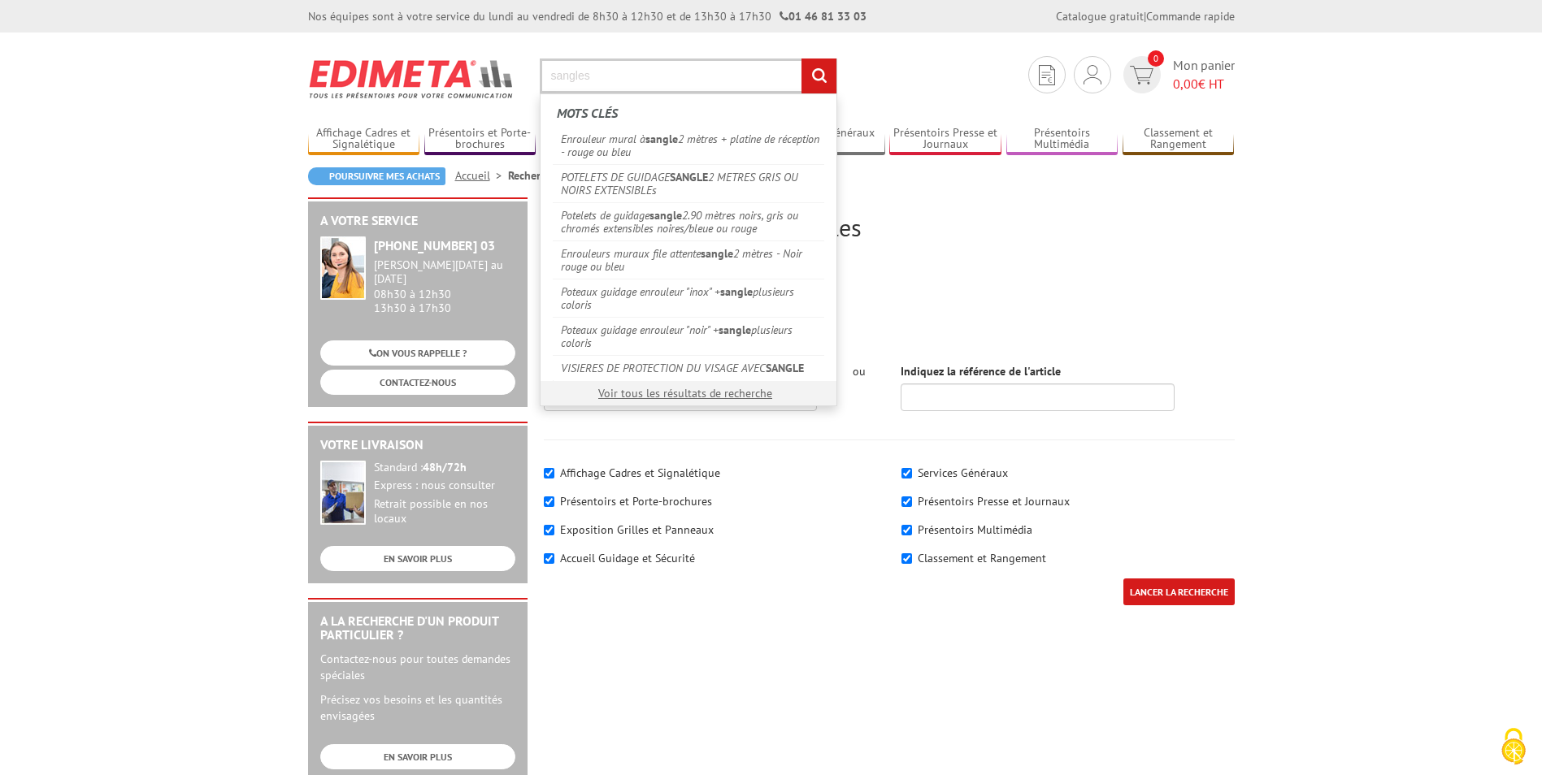
type input "sangles"
click at [801, 59] on input "rechercher" at bounding box center [818, 76] width 35 height 35
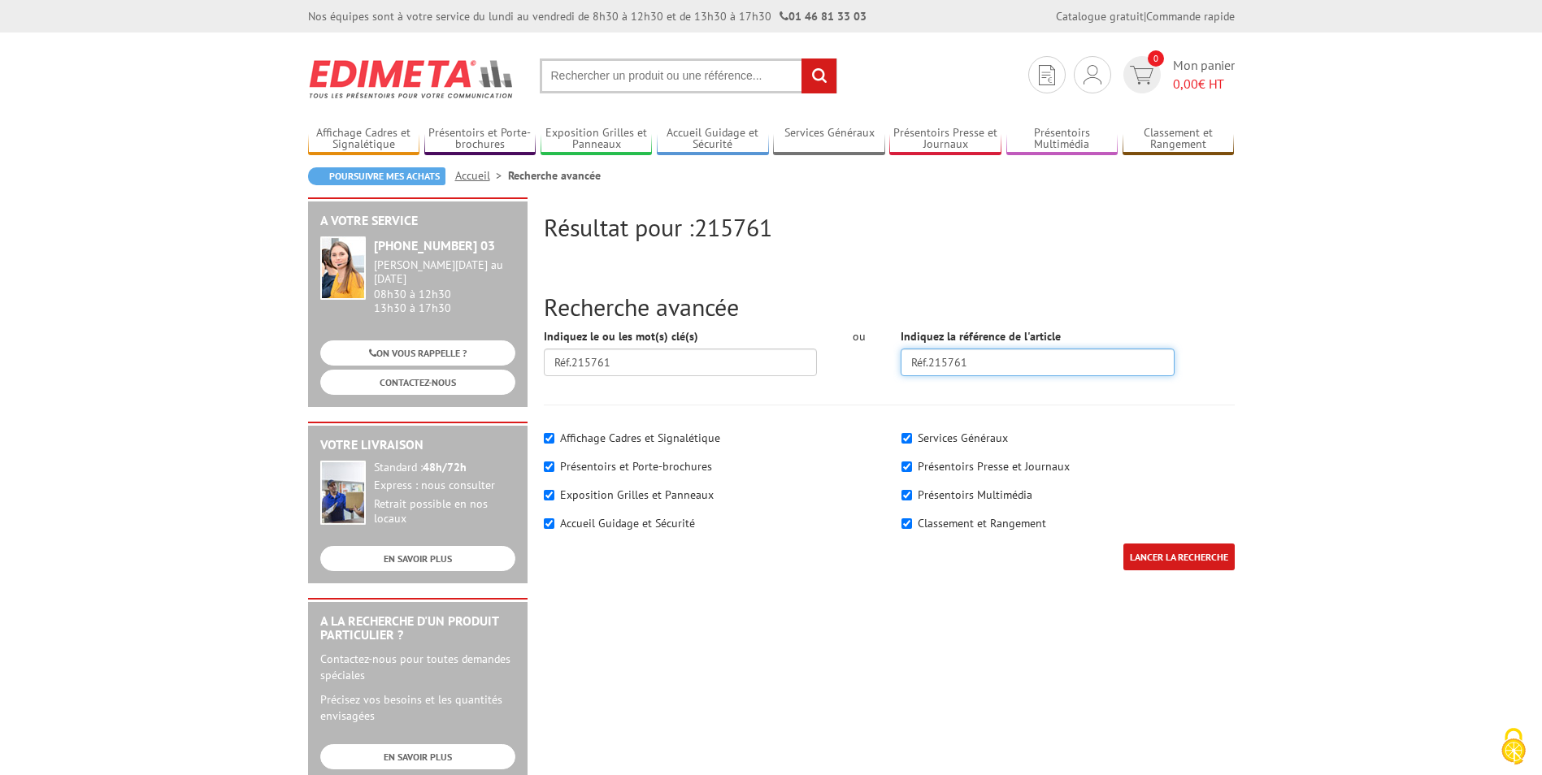
click at [990, 370] on input "Réf.215761" at bounding box center [1037, 363] width 274 height 28
paste input "Réf.215761"
drag, startPoint x: 987, startPoint y: 365, endPoint x: 831, endPoint y: 349, distance: 157.7
click at [831, 349] on div "Indiquez le ou les mot(s) clé(s) Réf.215761 ou Indiquez la référence de l'artic…" at bounding box center [889, 358] width 715 height 60
type input "215761"
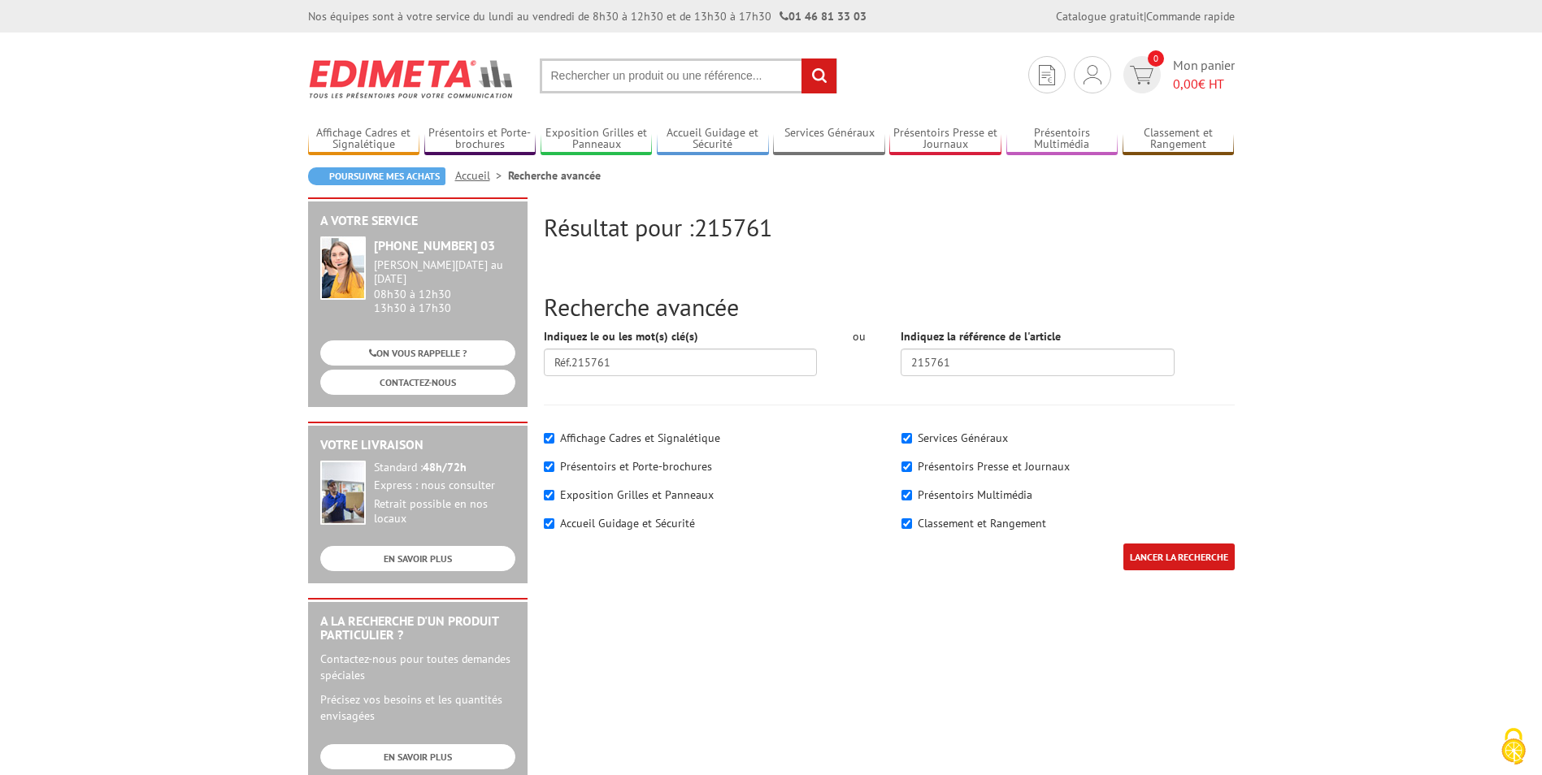
click at [1171, 553] on input "LANCER LA RECHERCHE" at bounding box center [1178, 557] width 111 height 27
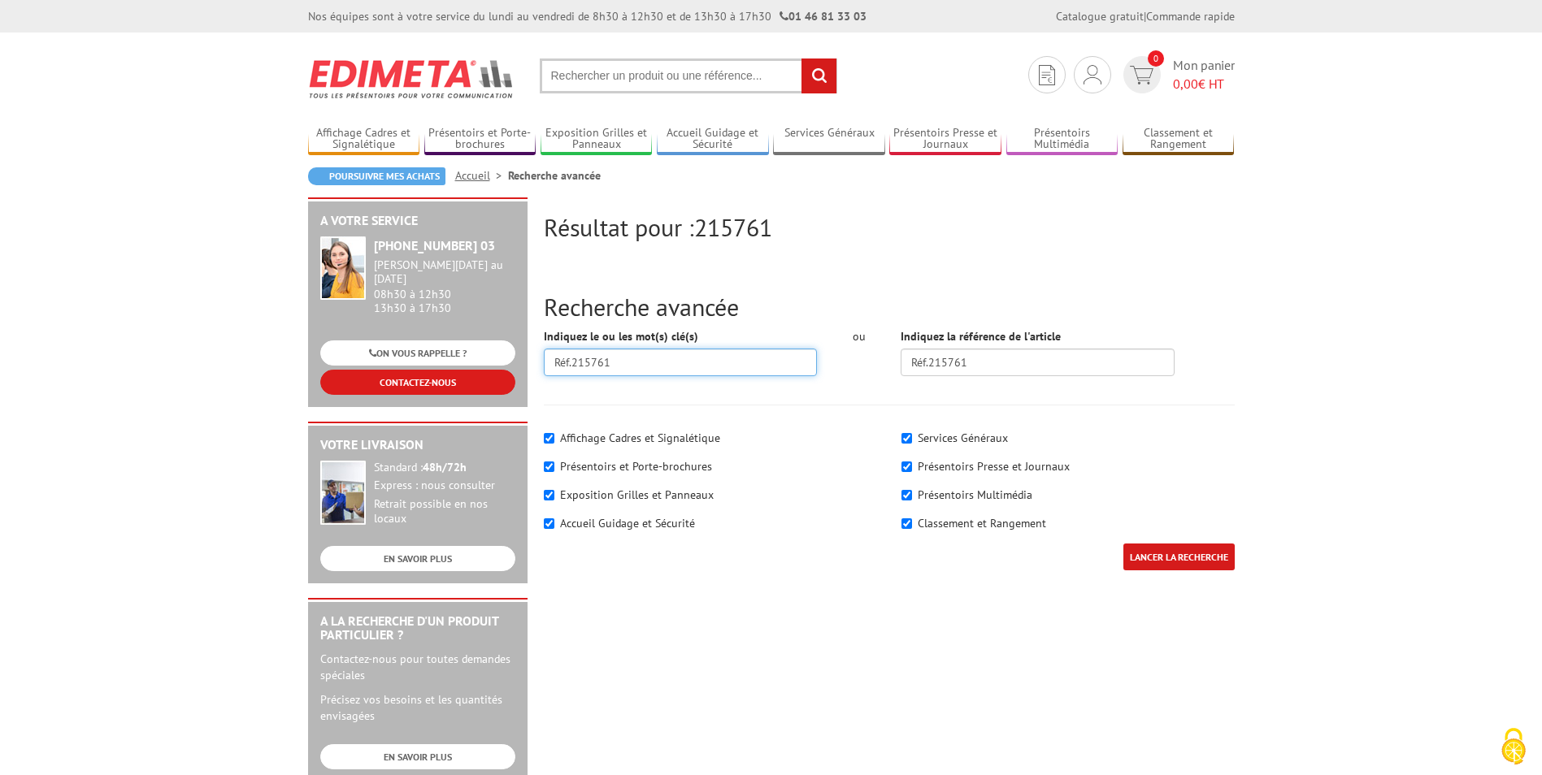
drag, startPoint x: 623, startPoint y: 370, endPoint x: 492, endPoint y: 363, distance: 131.8
click at [492, 363] on div "Résultat pour : 215761 Recherche avancée Indiquez le ou les mot(s) clé(s) Réf.2…" at bounding box center [771, 630] width 943 height 866
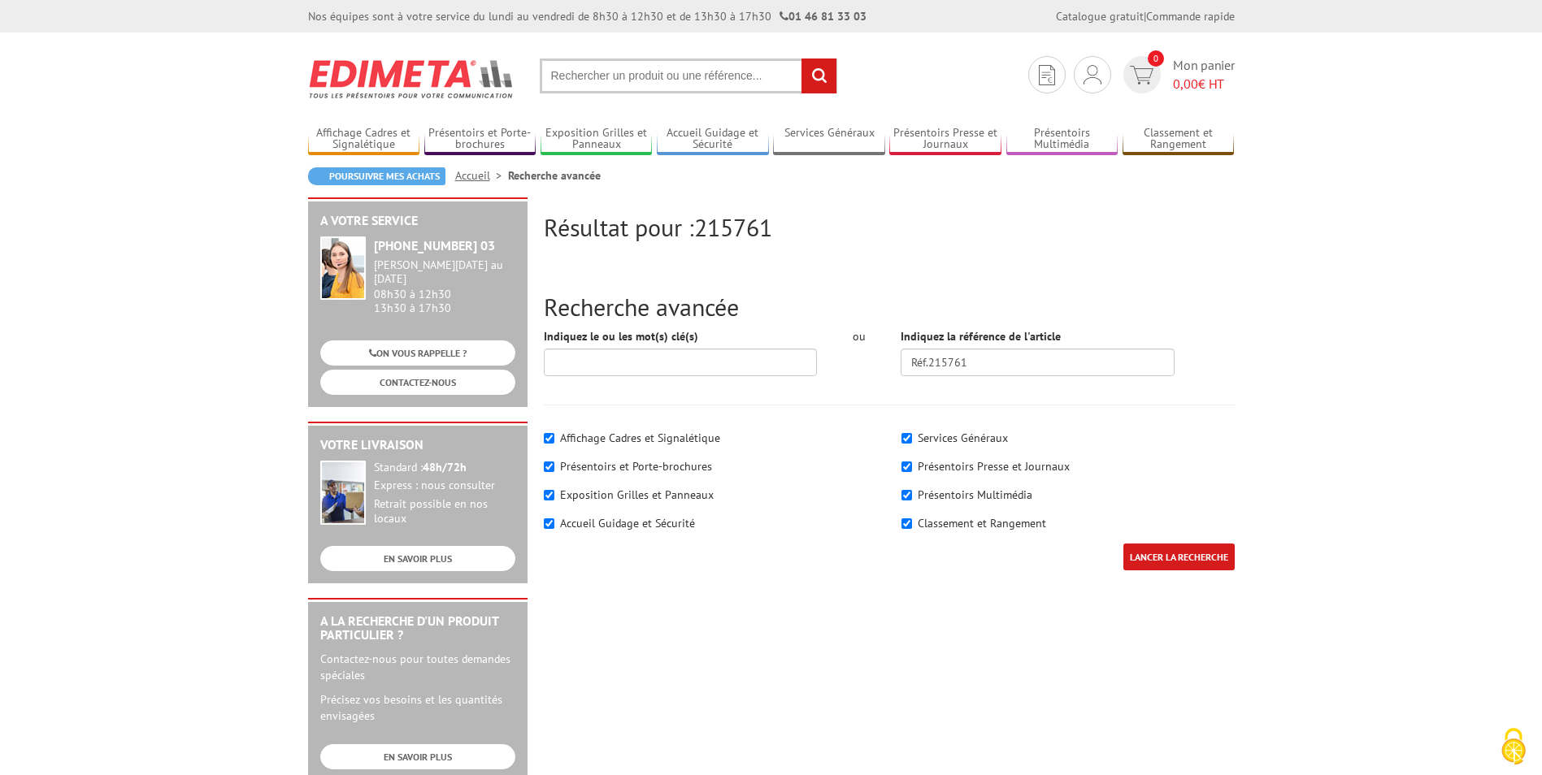
click at [1190, 553] on input "LANCER LA RECHERCHE" at bounding box center [1178, 557] width 111 height 27
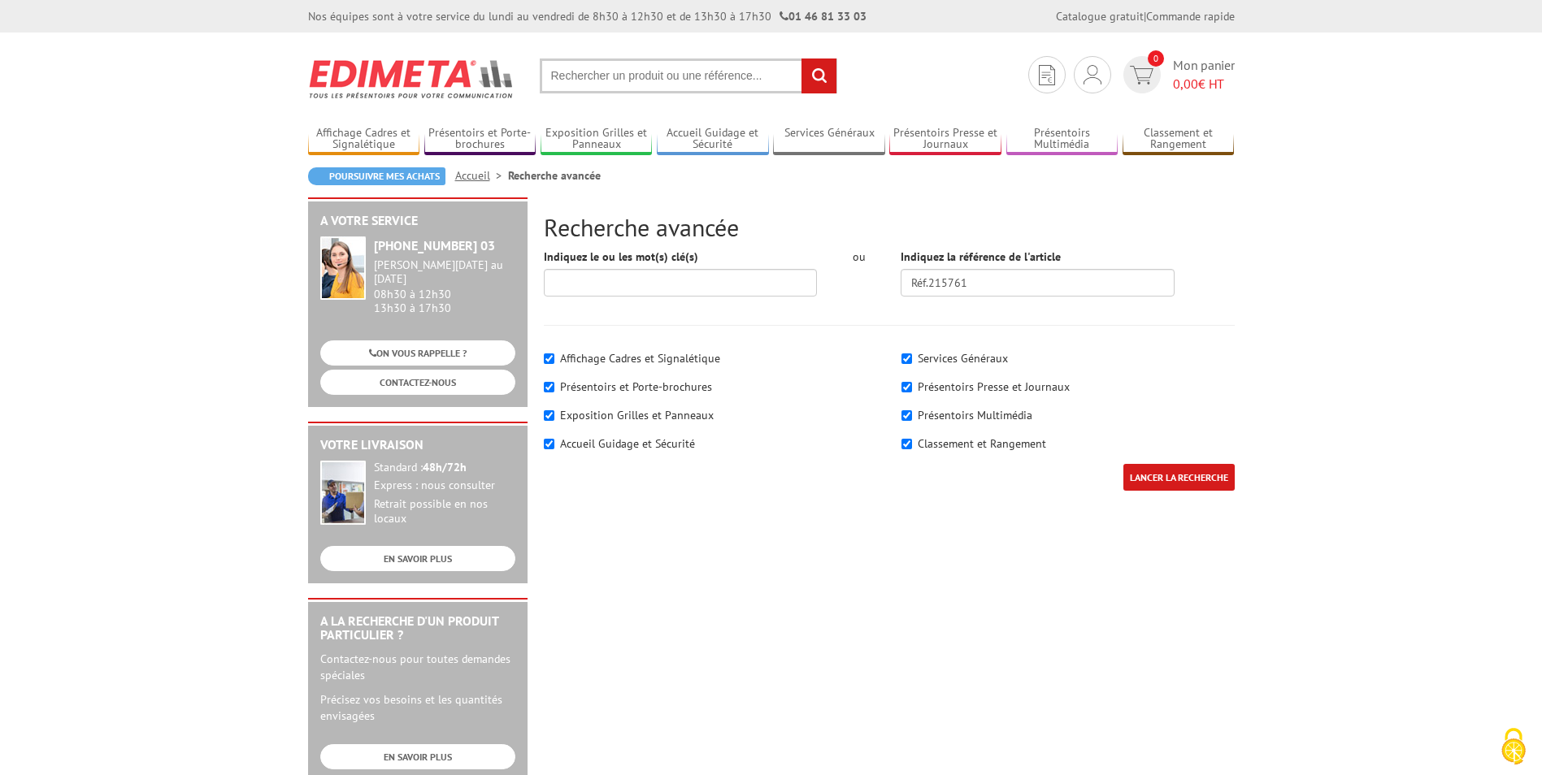
click at [681, 86] on input "text" at bounding box center [688, 76] width 297 height 35
paste input "Réf.215761"
click at [574, 73] on input "Réf.215761" at bounding box center [688, 76] width 297 height 35
type input "215761"
click at [801, 59] on input "rechercher" at bounding box center [818, 76] width 35 height 35
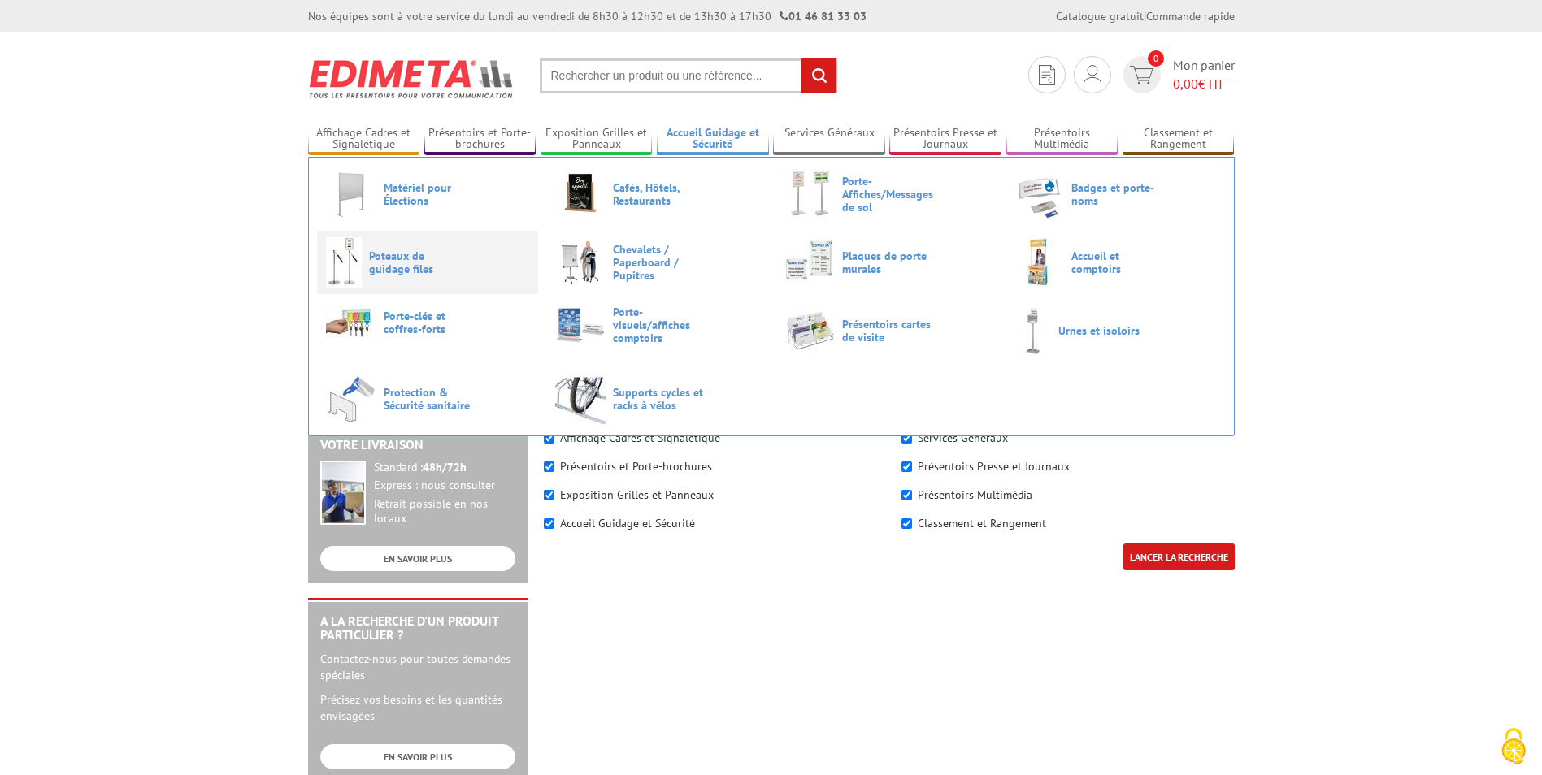
click at [403, 262] on span "Poteaux de guidage files" at bounding box center [418, 263] width 98 height 26
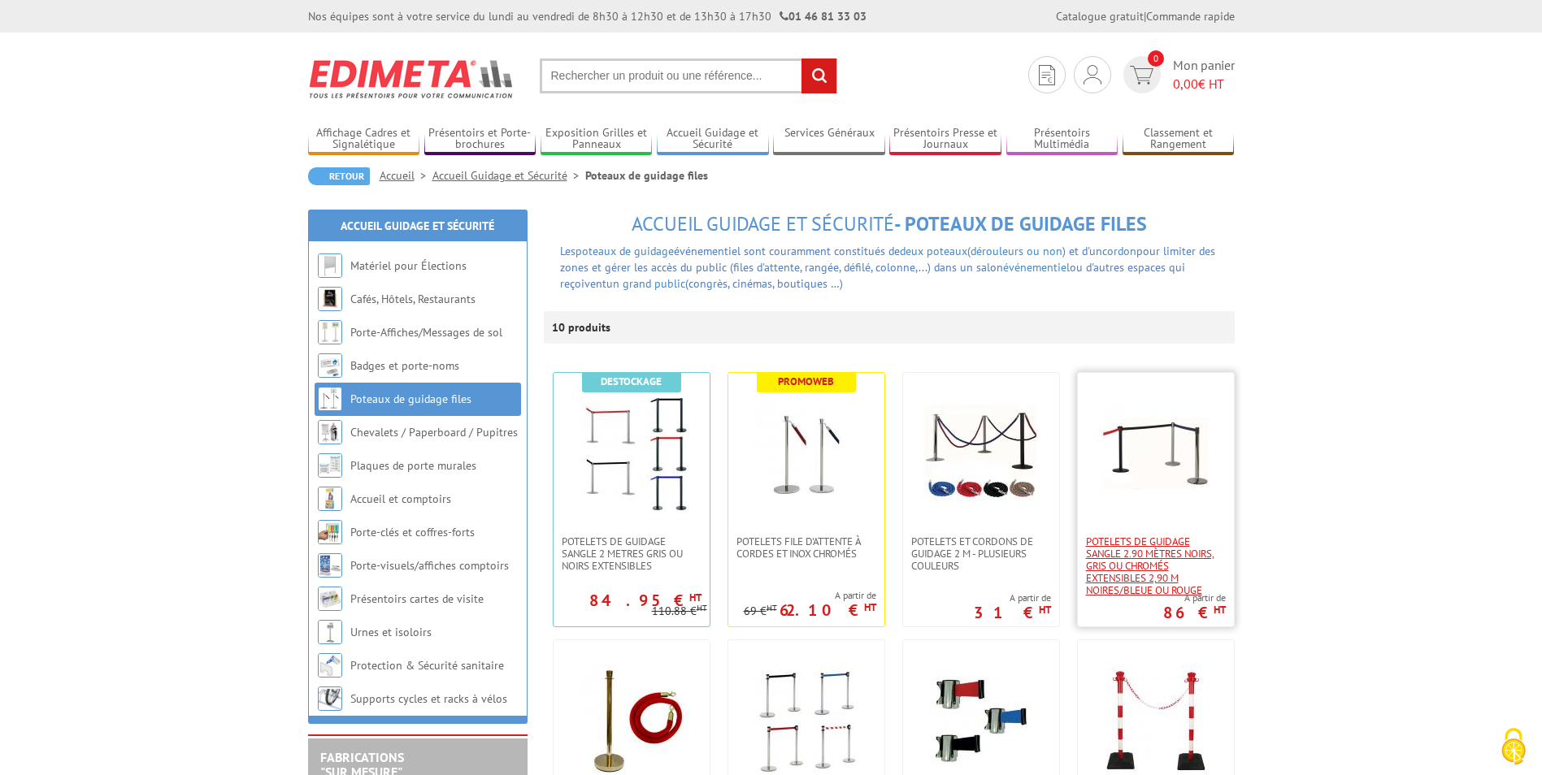
click at [1182, 558] on span "Potelets de guidage sangle 2.90 mètres noirs, gris ou chromés extensibles 2,90 …" at bounding box center [1156, 566] width 140 height 61
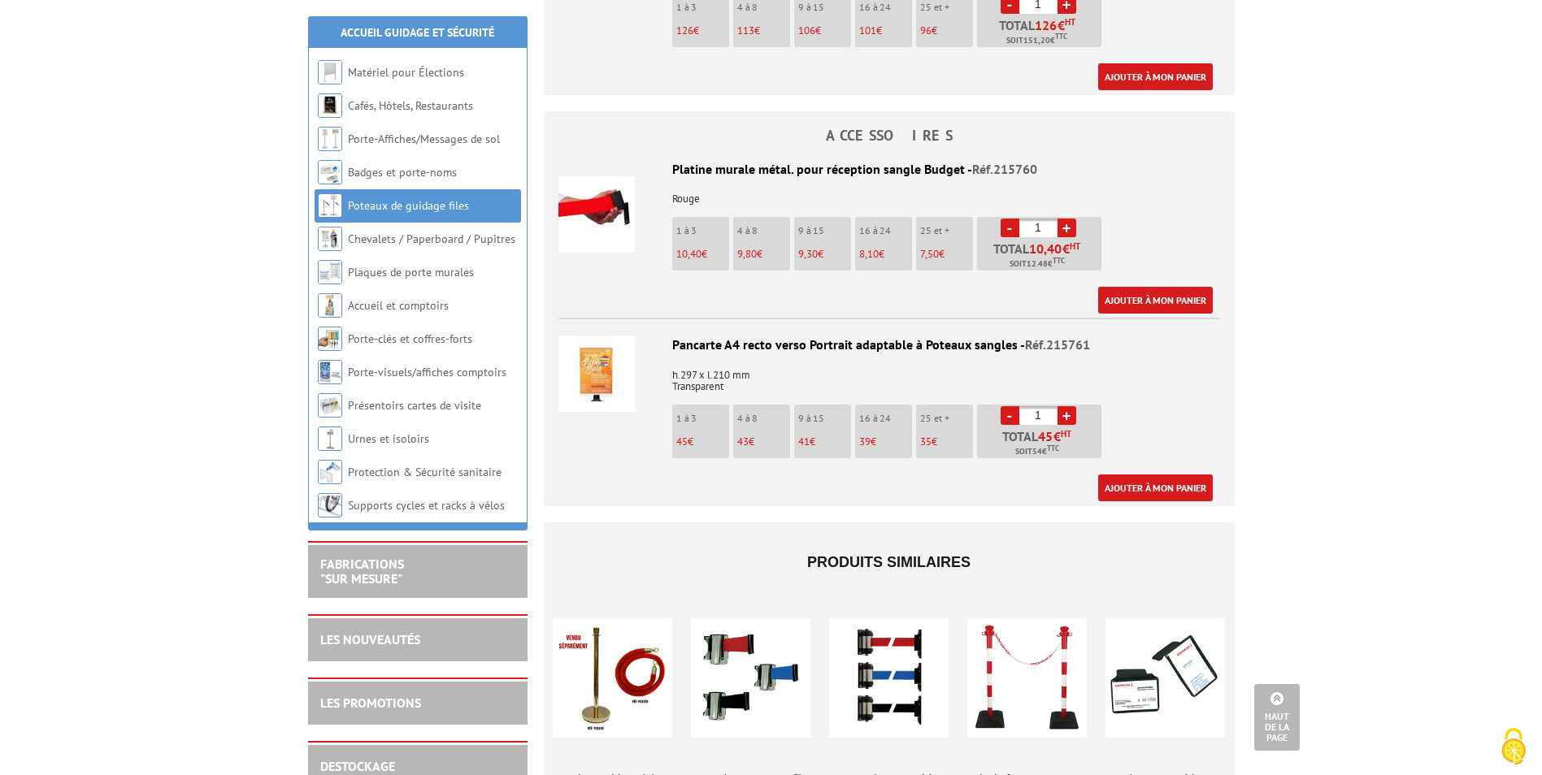
scroll to position [2377, 0]
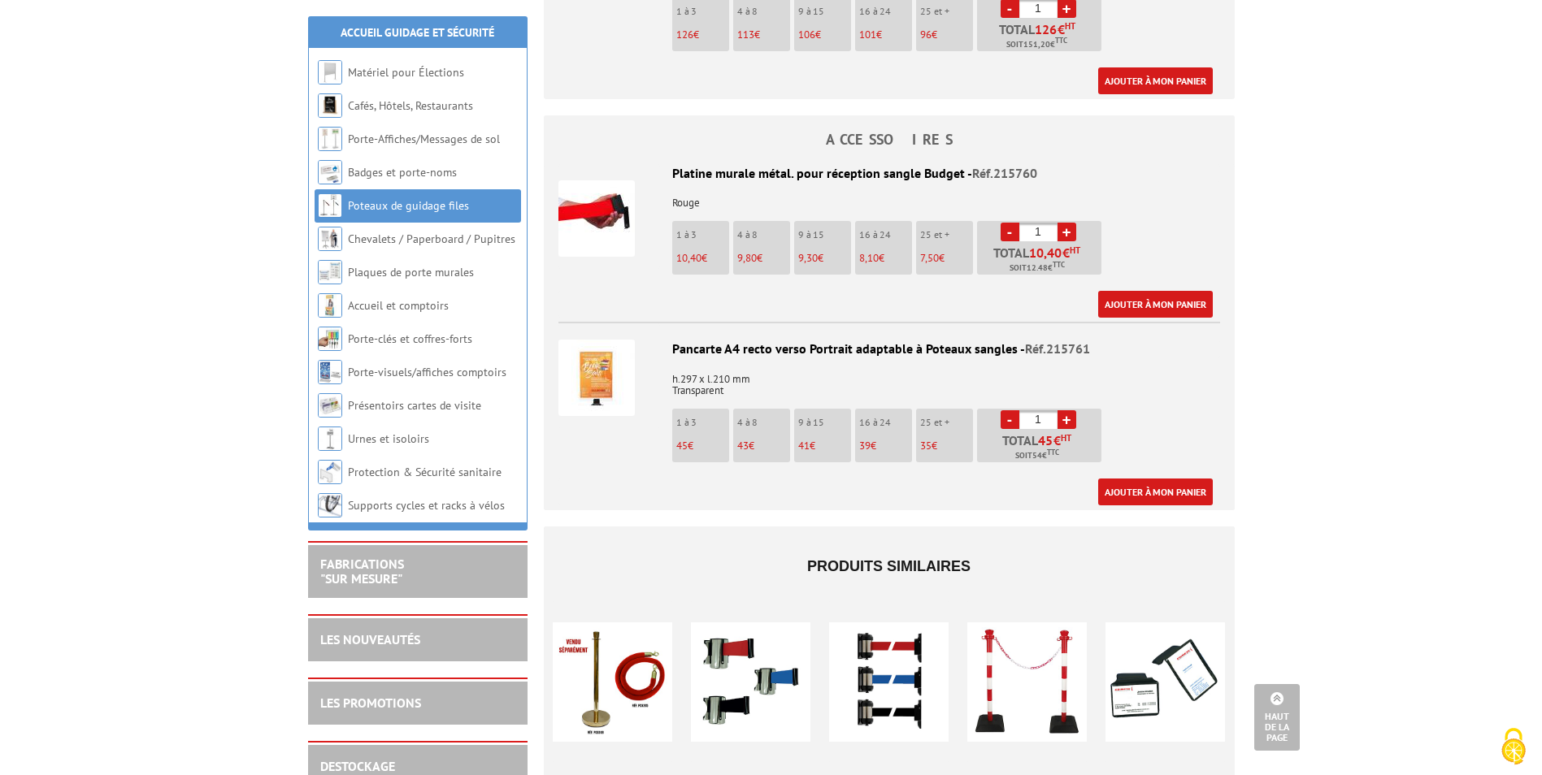
click at [1071, 410] on link "+" at bounding box center [1066, 419] width 19 height 19
type input "3"
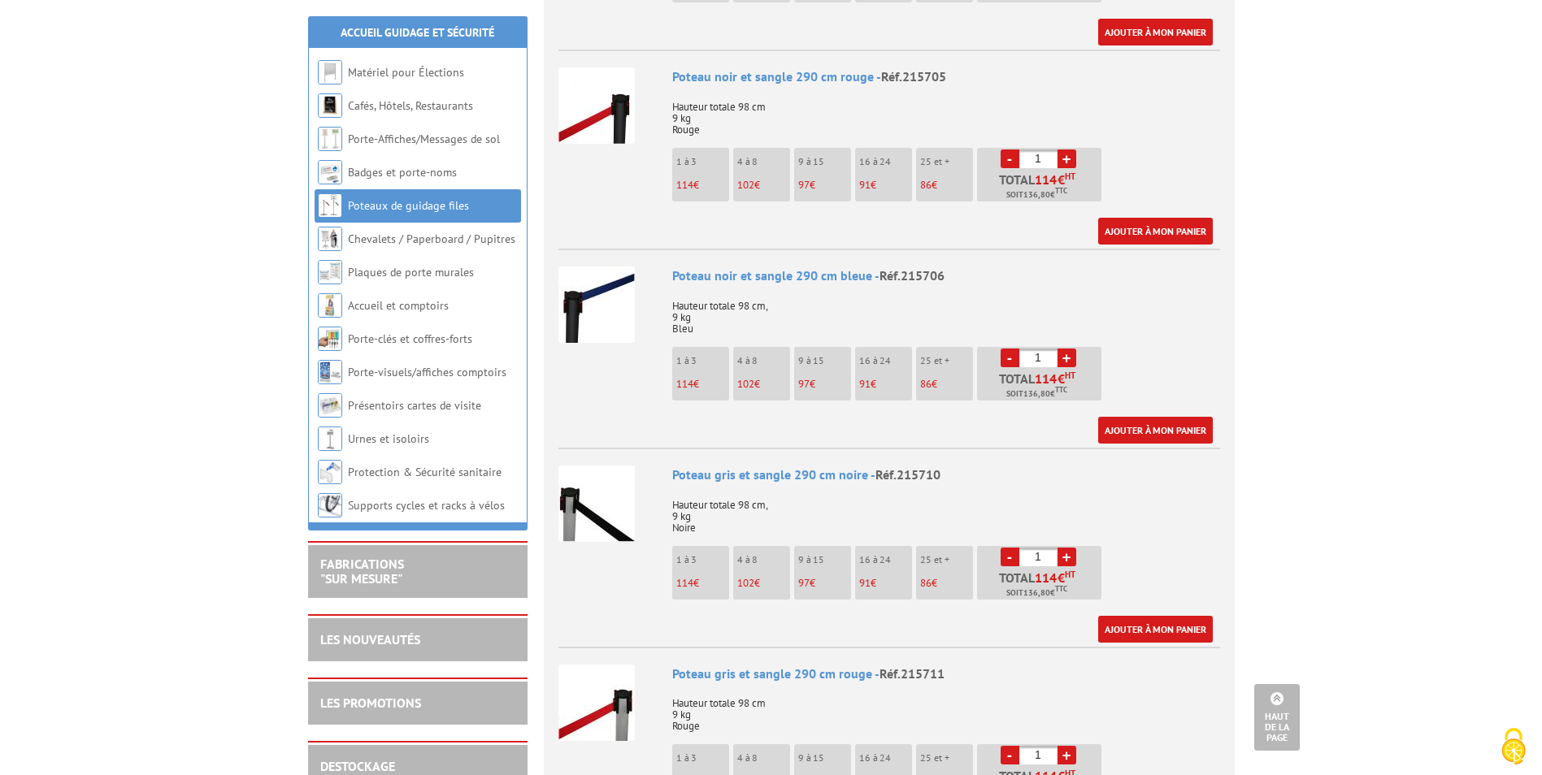
scroll to position [0, 0]
